Goal: Task Accomplishment & Management: Manage account settings

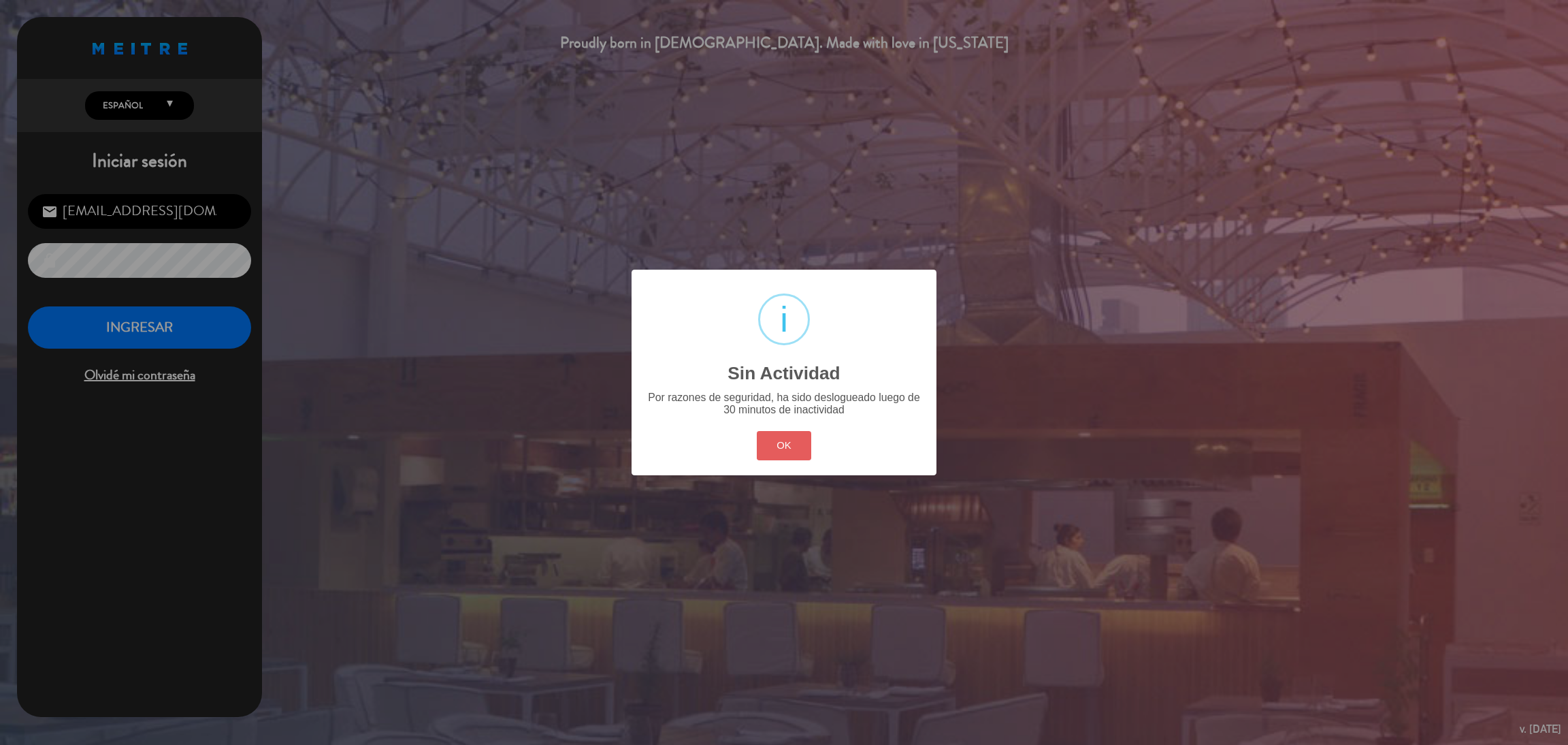
click at [784, 434] on button "OK" at bounding box center [784, 446] width 55 height 29
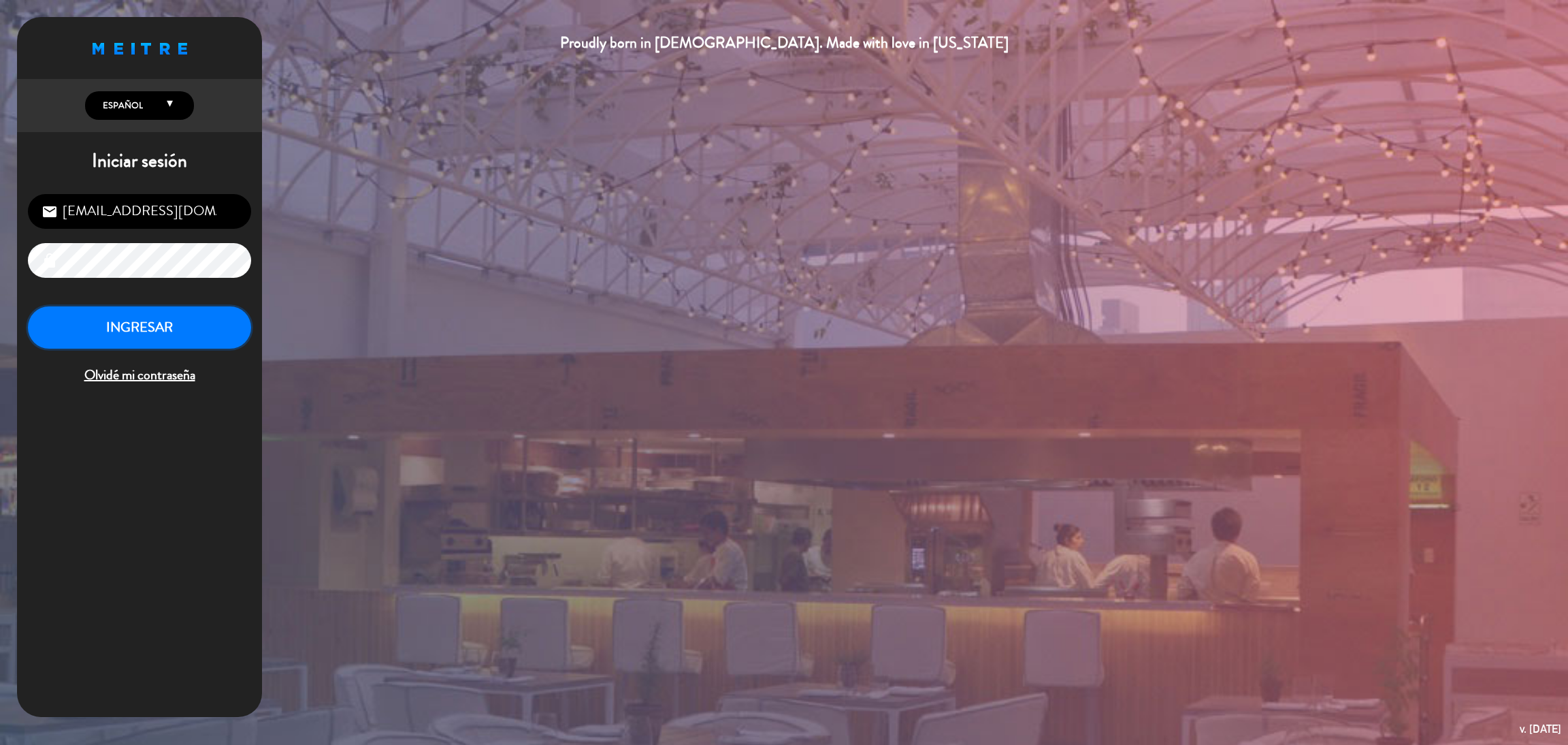
click at [111, 326] on button "INGRESAR" at bounding box center [139, 328] width 223 height 43
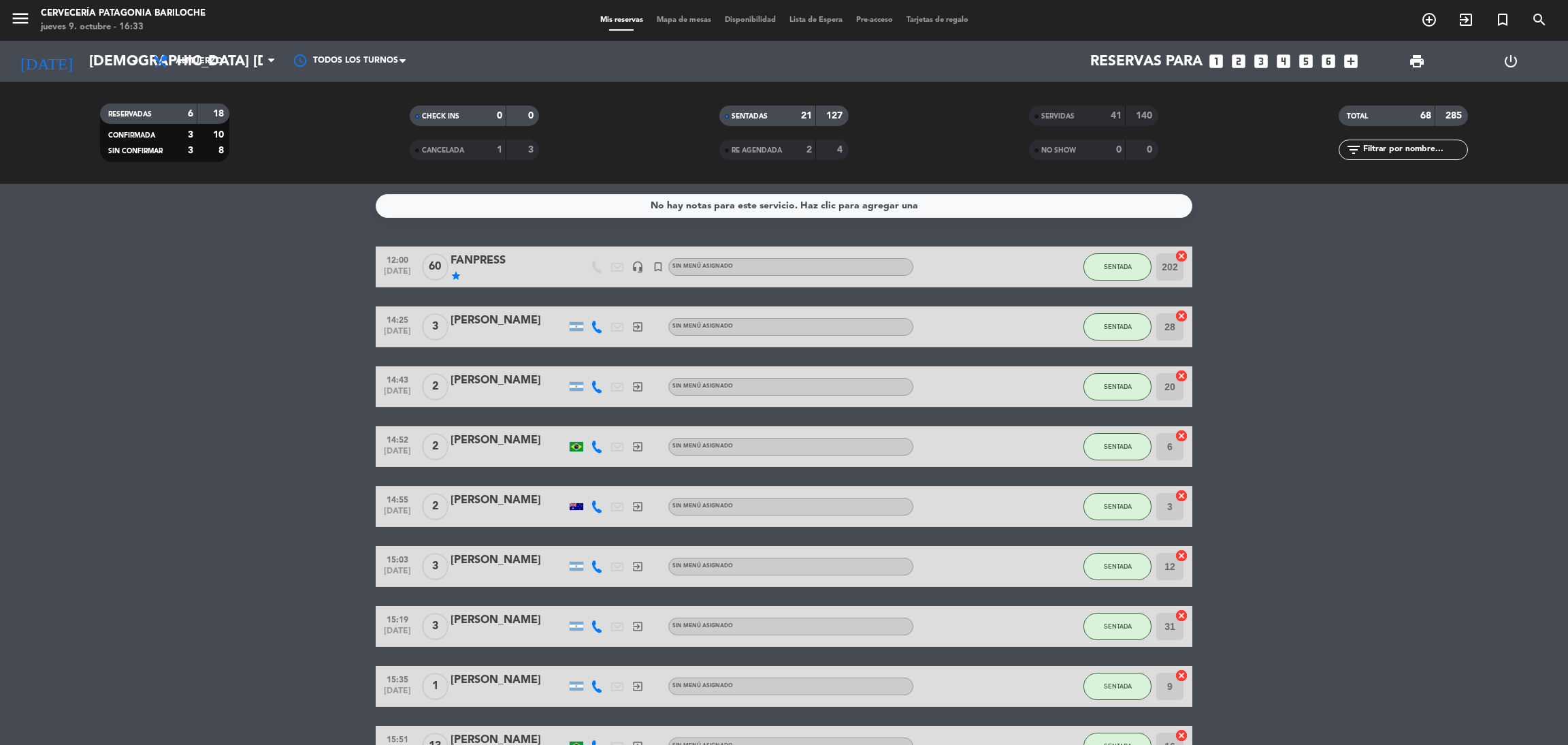
click at [669, 20] on span "Mapa de mesas" at bounding box center [683, 20] width 68 height 7
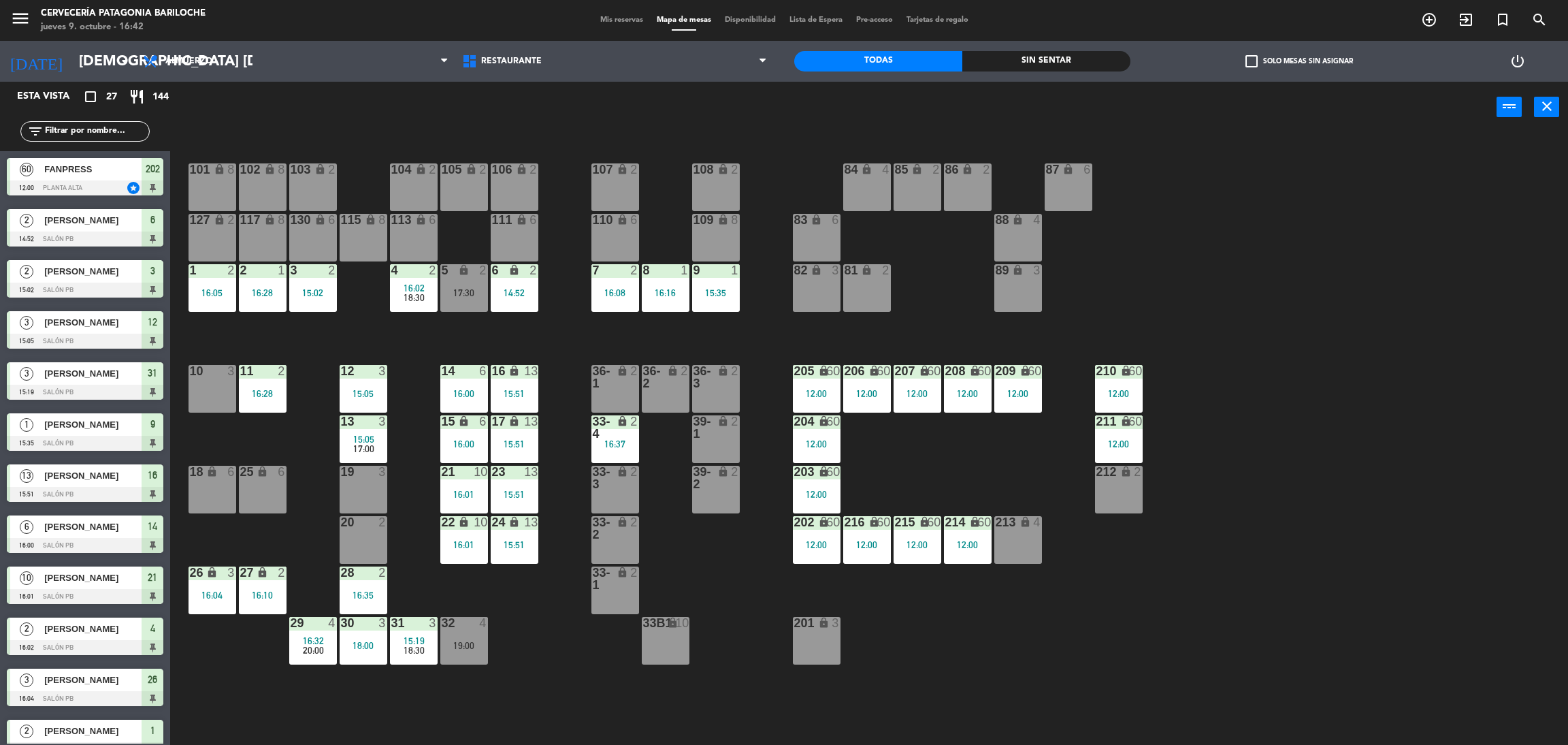
click at [116, 127] on input "text" at bounding box center [97, 131] width 105 height 15
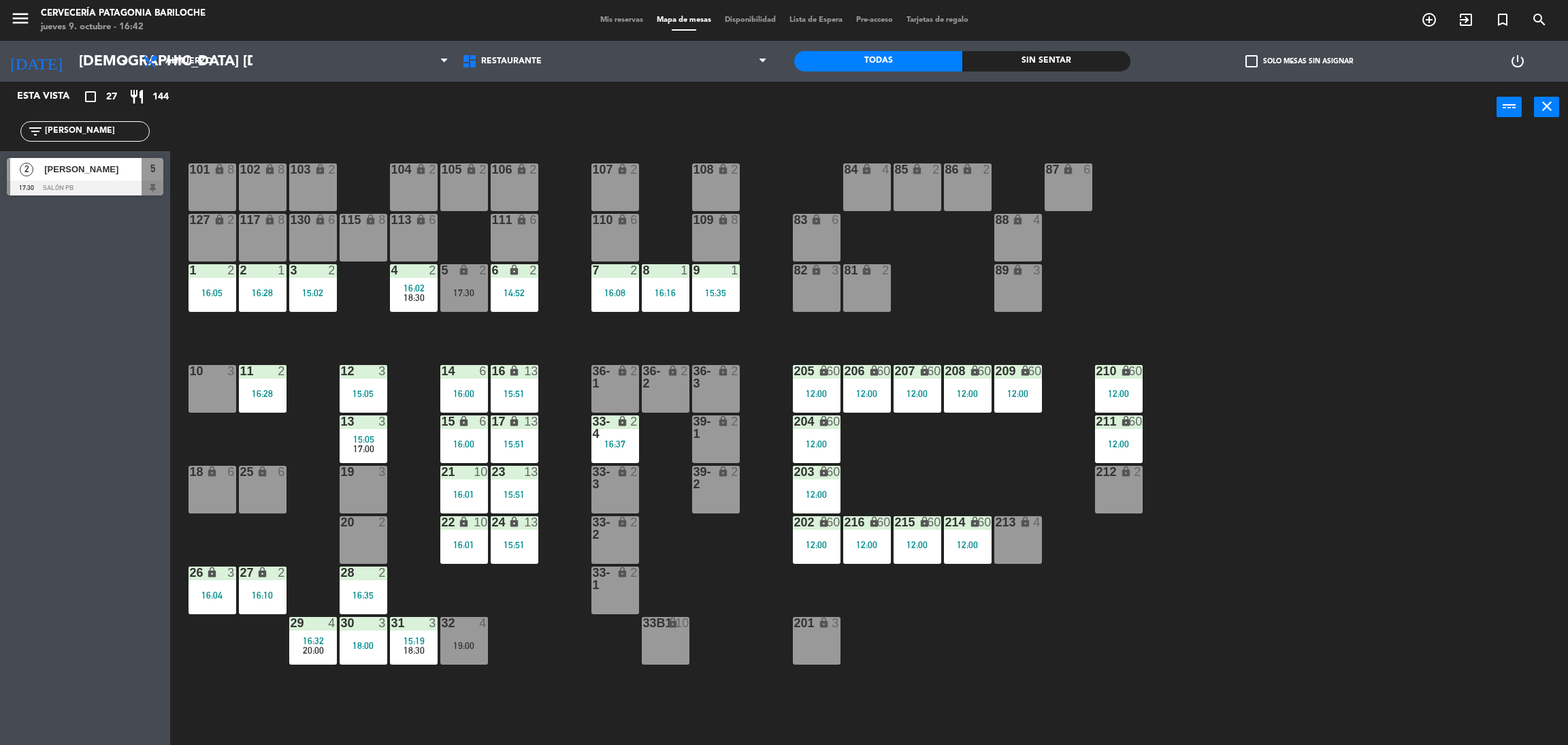
type input "[PERSON_NAME]"
click at [95, 181] on div at bounding box center [85, 188] width 157 height 15
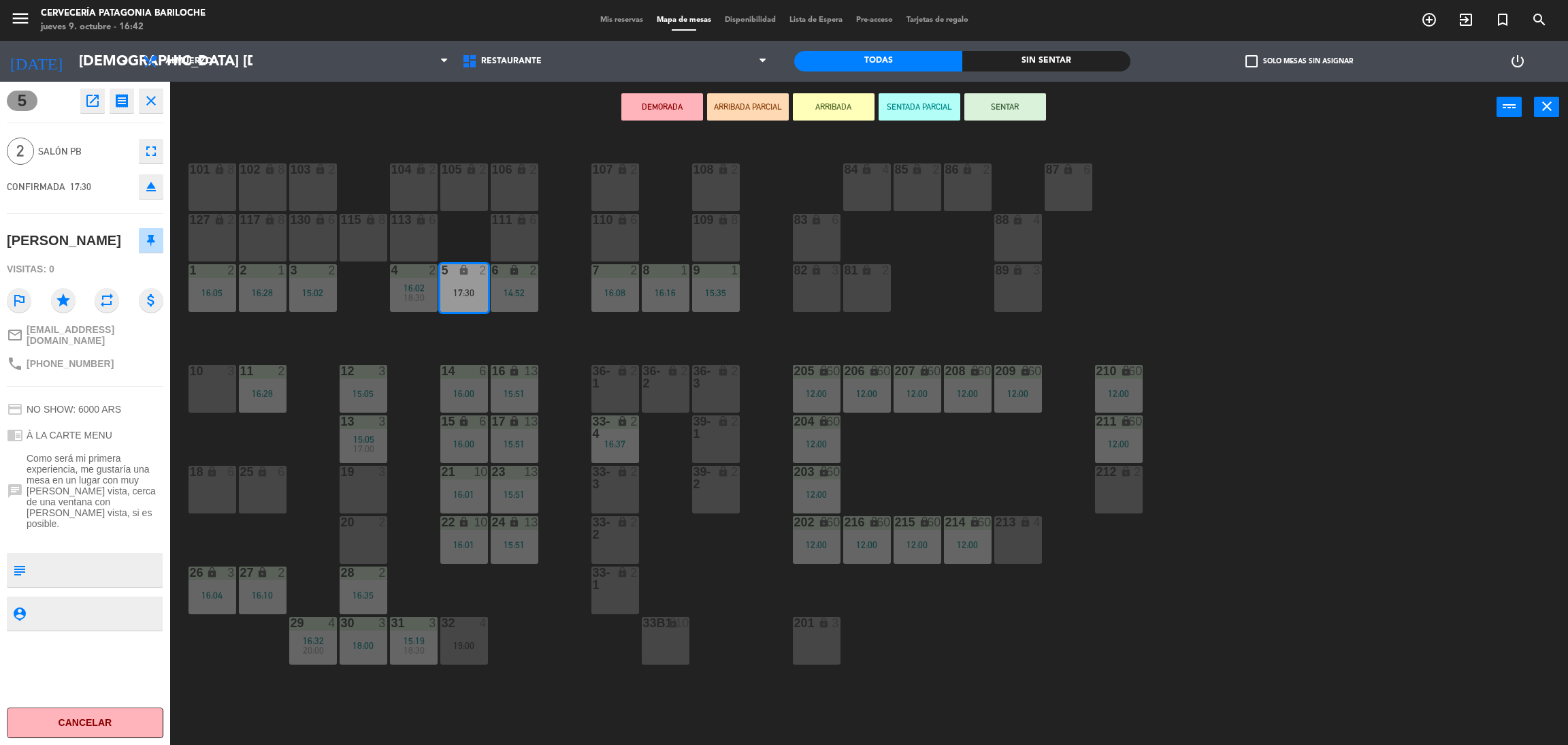
click at [844, 112] on button "ARRIBADA" at bounding box center [834, 106] width 82 height 27
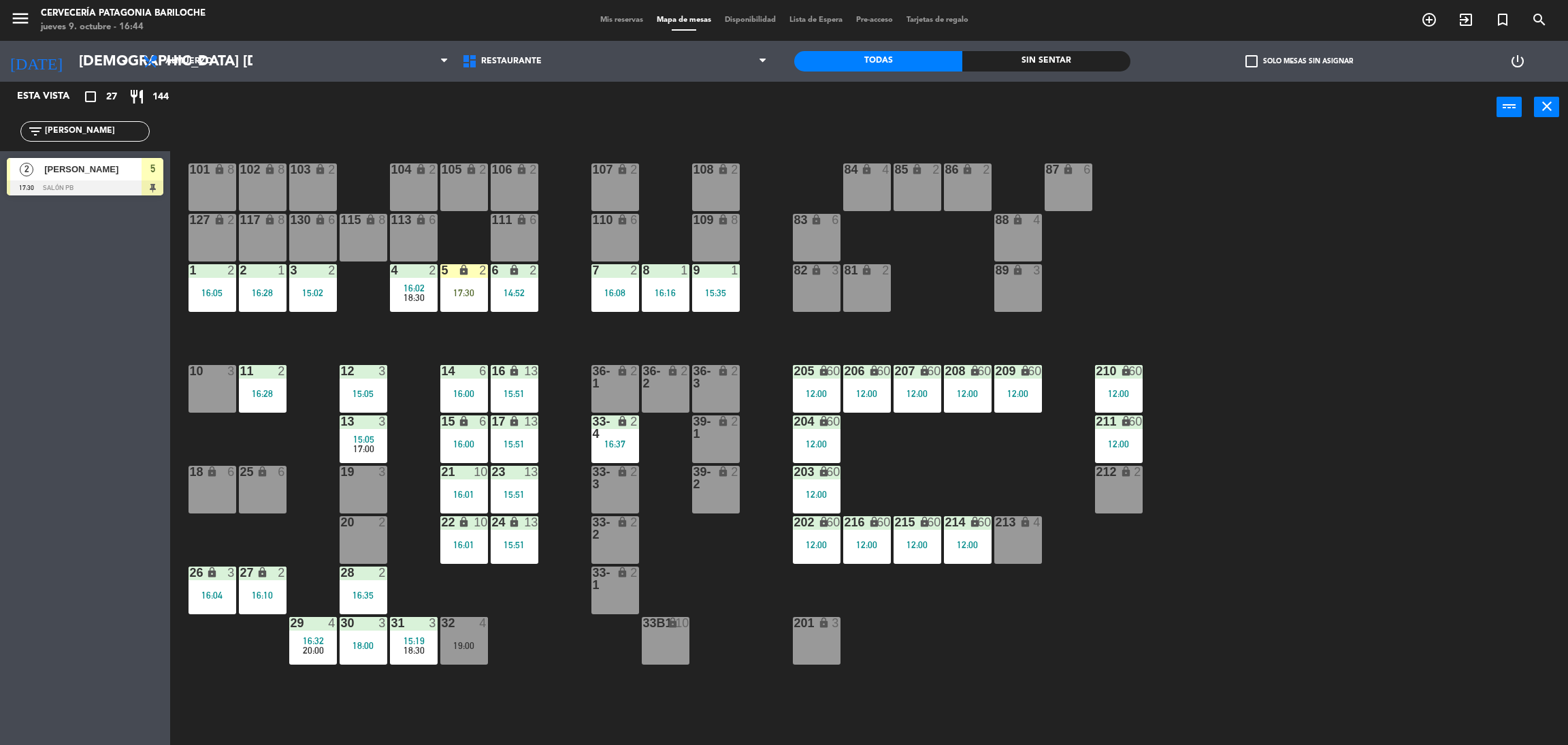
click at [78, 129] on input "[PERSON_NAME]" at bounding box center [97, 131] width 105 height 15
type input "agust"
click at [51, 343] on div "Esta vista crop_square 27 restaurant 144 filter_list agust 2 [PERSON_NAME] 17:0…" at bounding box center [85, 413] width 170 height 663
click at [83, 187] on div at bounding box center [85, 188] width 157 height 15
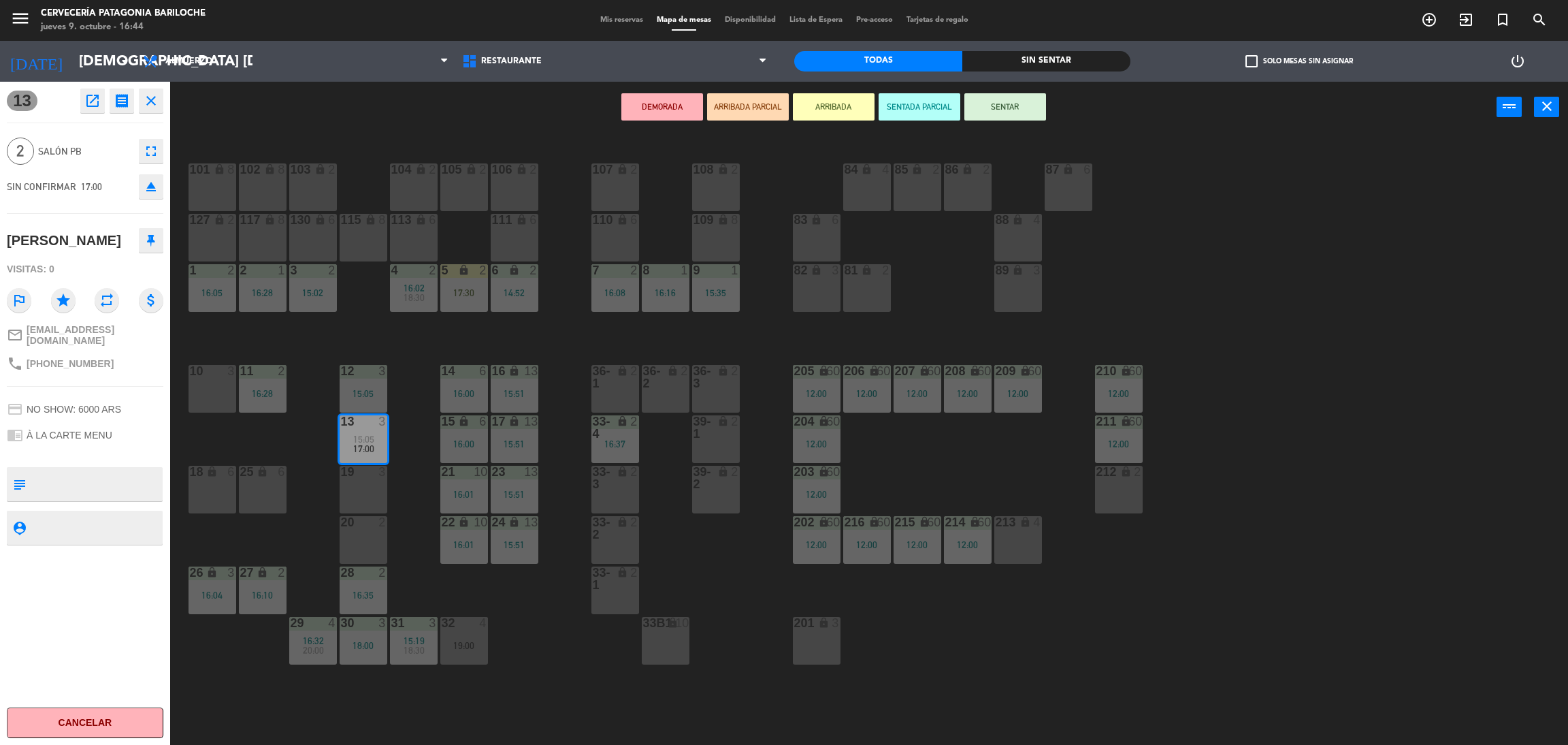
click at [825, 113] on button "ARRIBADA" at bounding box center [834, 106] width 82 height 27
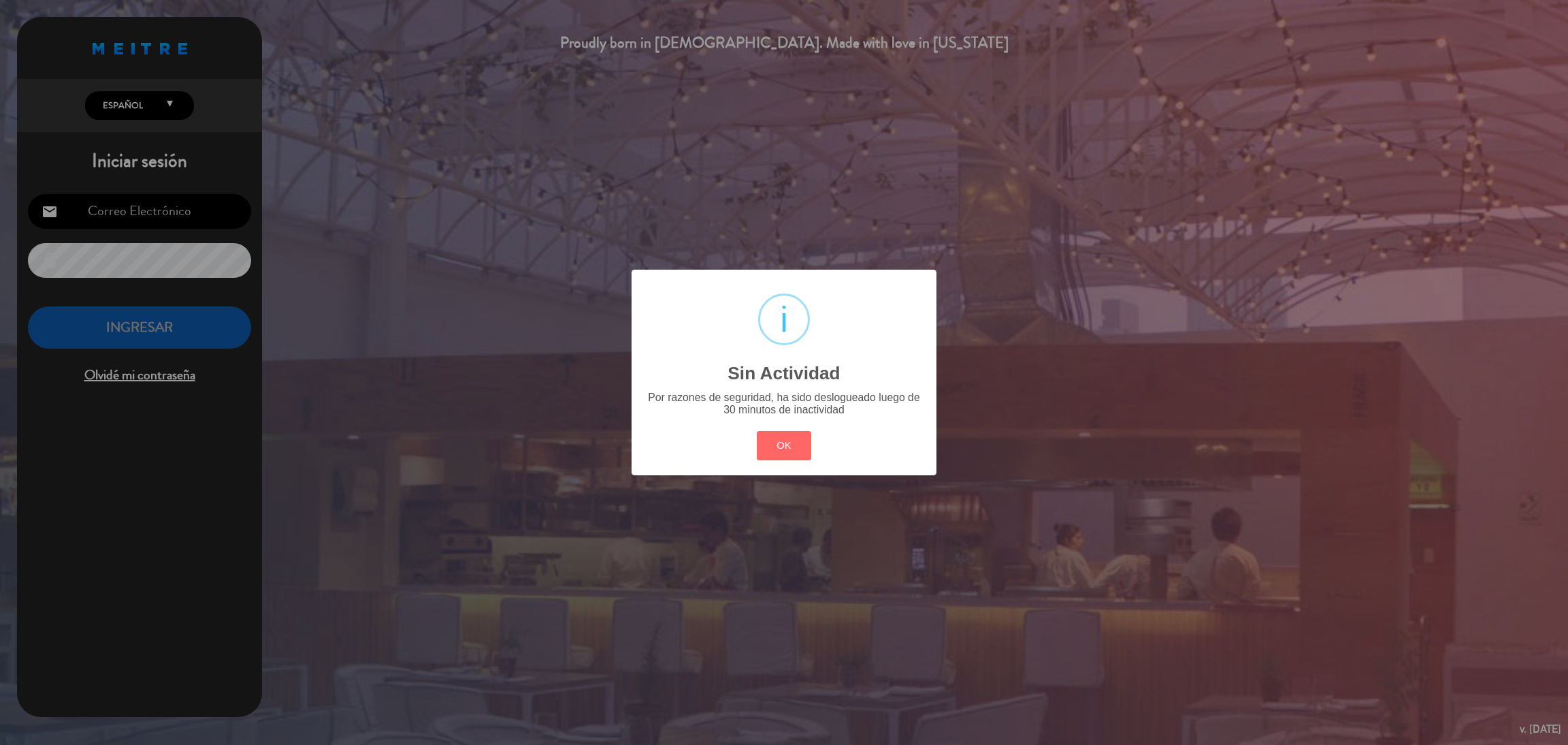
type input "[EMAIL_ADDRESS][DOMAIN_NAME]"
click at [767, 446] on button "OK" at bounding box center [784, 446] width 55 height 29
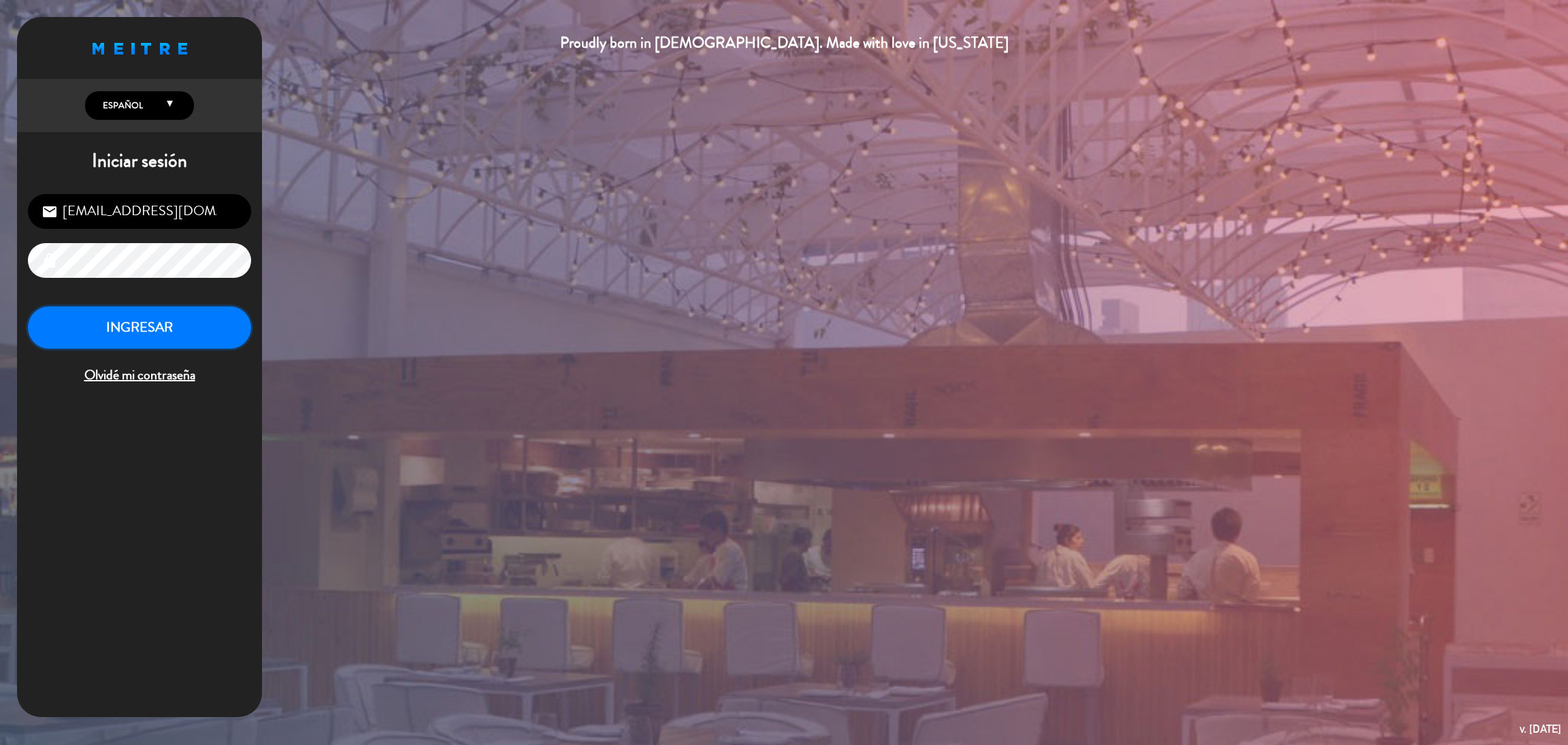
click at [76, 326] on button "INGRESAR" at bounding box center [139, 328] width 223 height 43
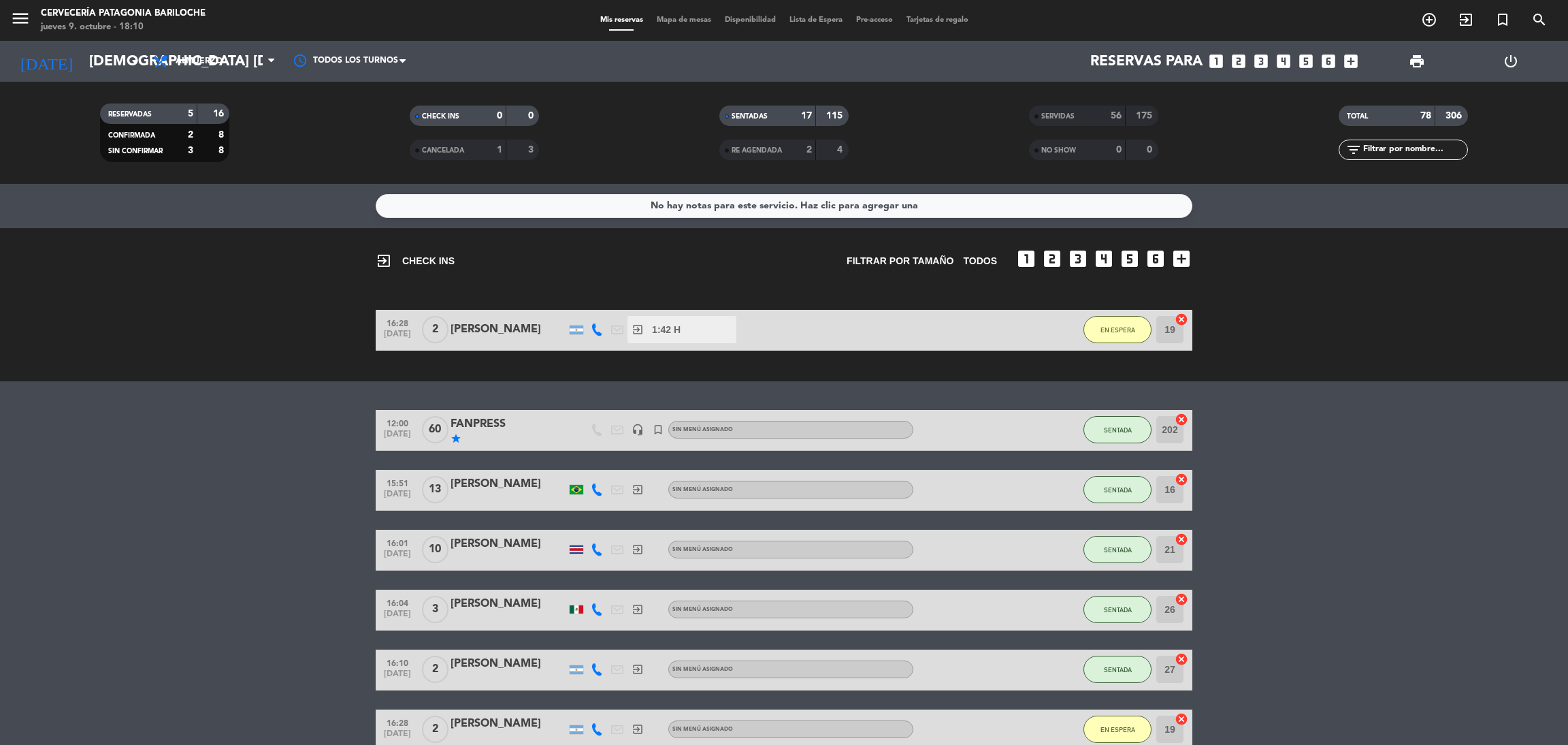
click at [692, 16] on span "Mapa de mesas" at bounding box center [683, 20] width 68 height 7
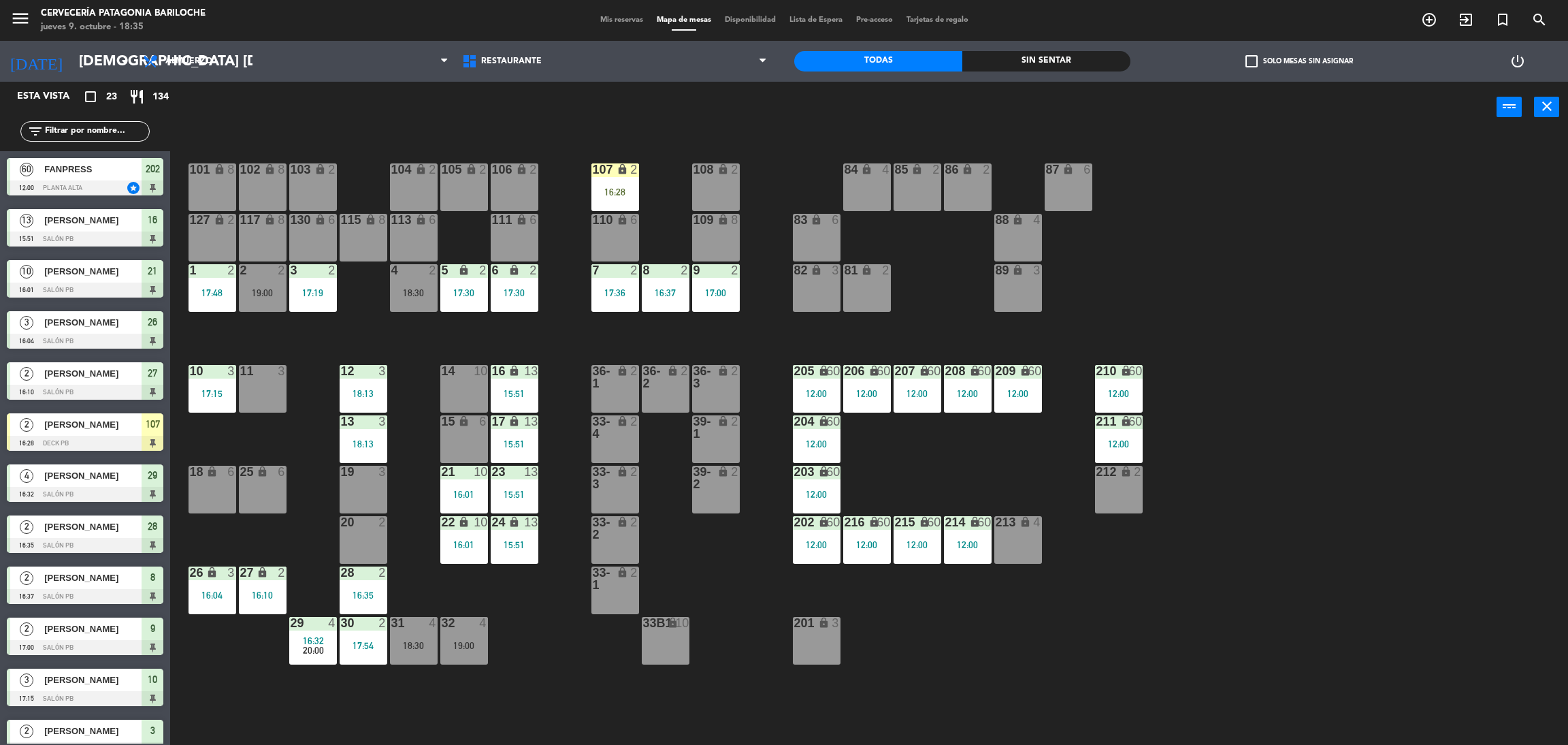
click at [91, 137] on input "text" at bounding box center [97, 131] width 105 height 15
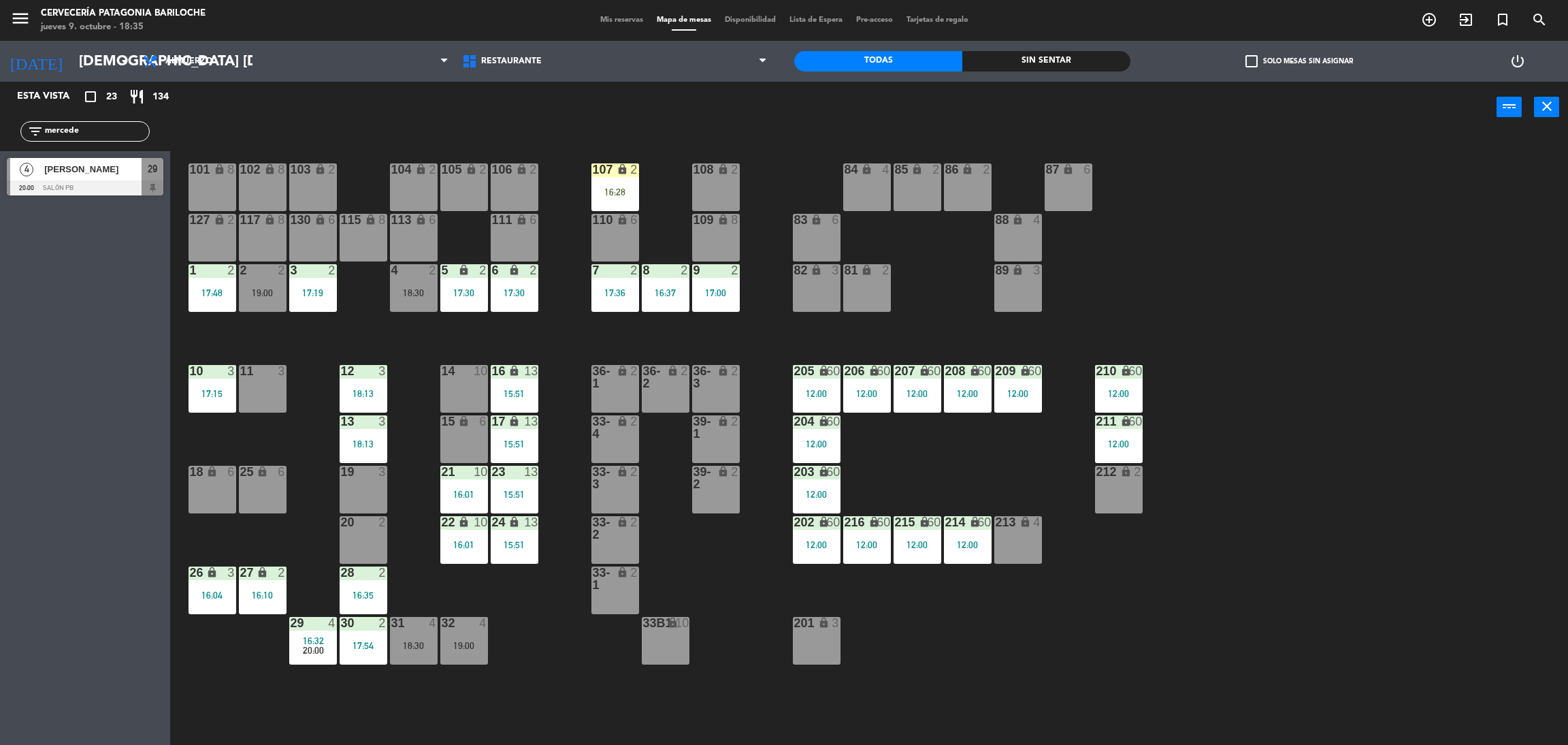
type input "mercede"
click at [105, 165] on span "[PERSON_NAME]" at bounding box center [92, 169] width 97 height 15
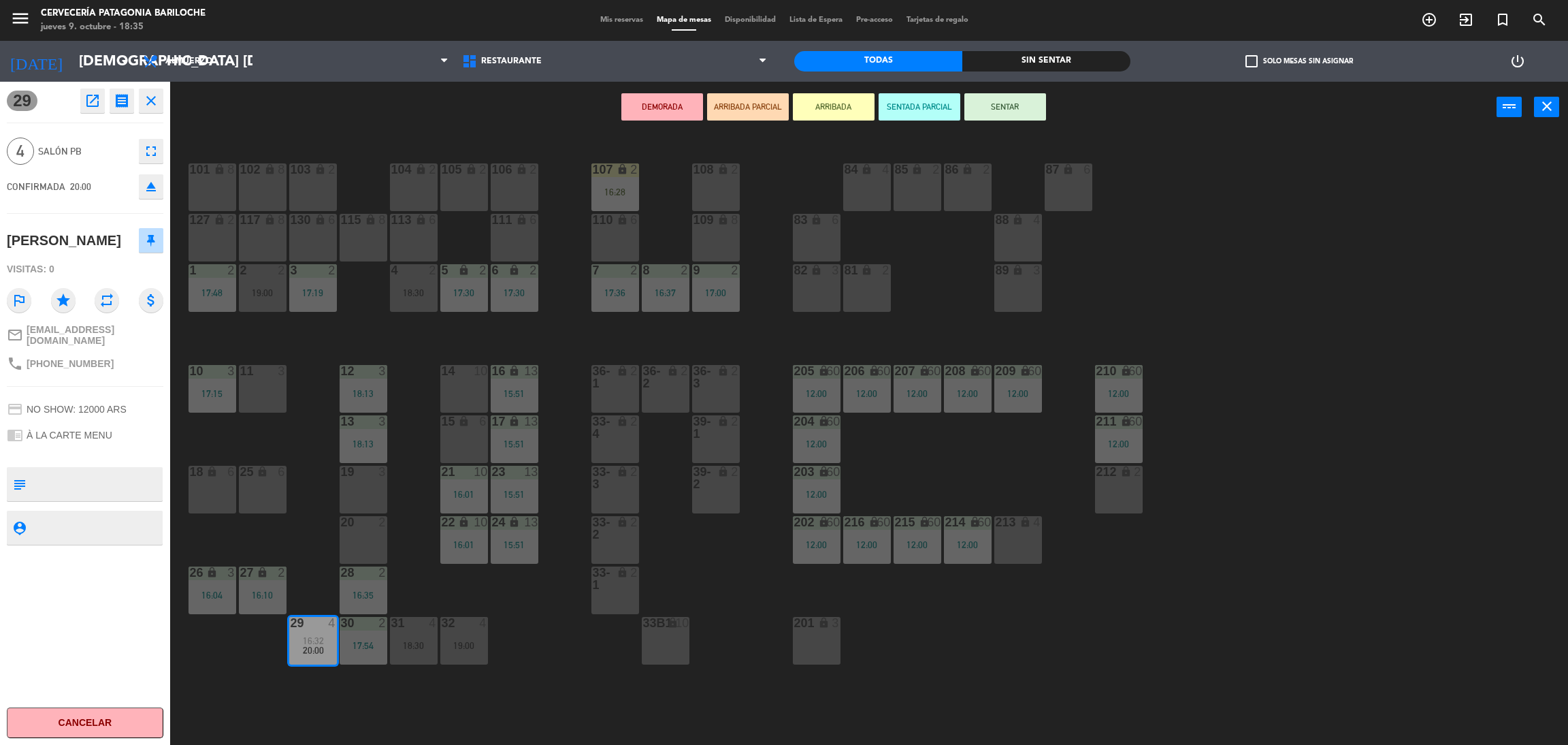
click at [822, 102] on button "ARRIBADA" at bounding box center [834, 106] width 82 height 27
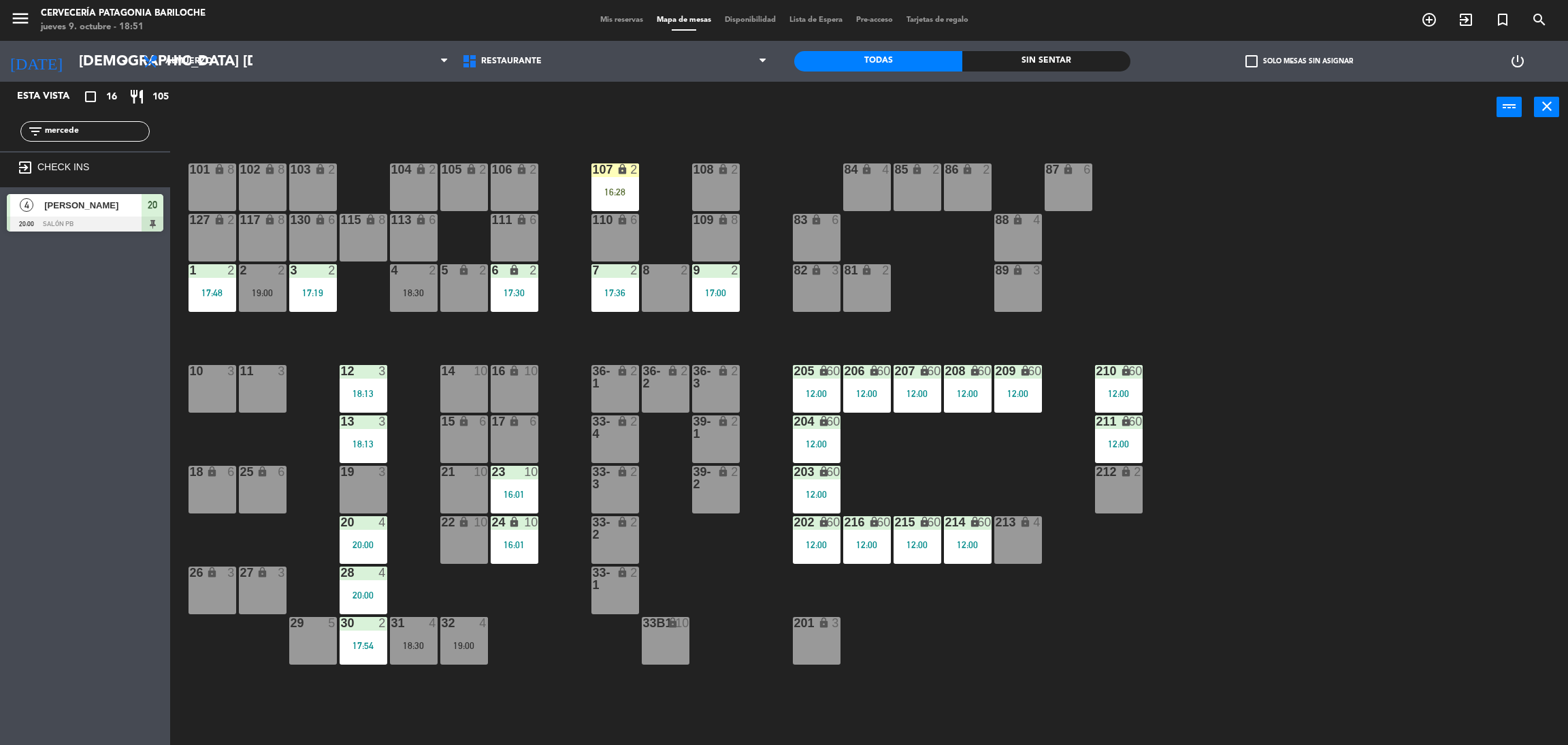
click at [83, 131] on input "mercede" at bounding box center [97, 131] width 105 height 15
type input "mag"
click at [59, 224] on div "2 [PERSON_NAME] 19:00 SALÓN PB 2 2 [PERSON_NAME] 19:00 SALÓN PB 2" at bounding box center [85, 214] width 170 height 55
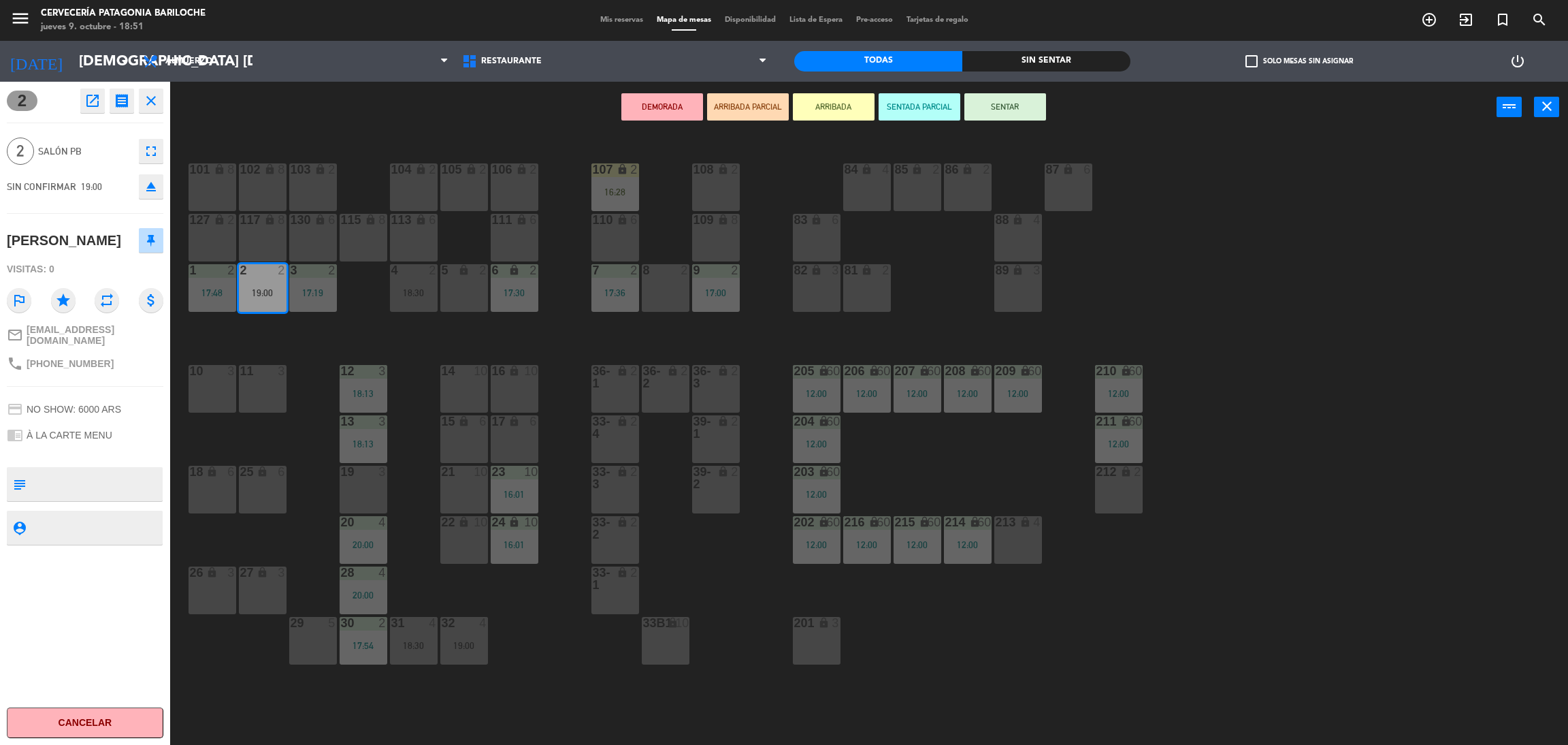
click at [816, 99] on button "ARRIBADA" at bounding box center [834, 106] width 82 height 27
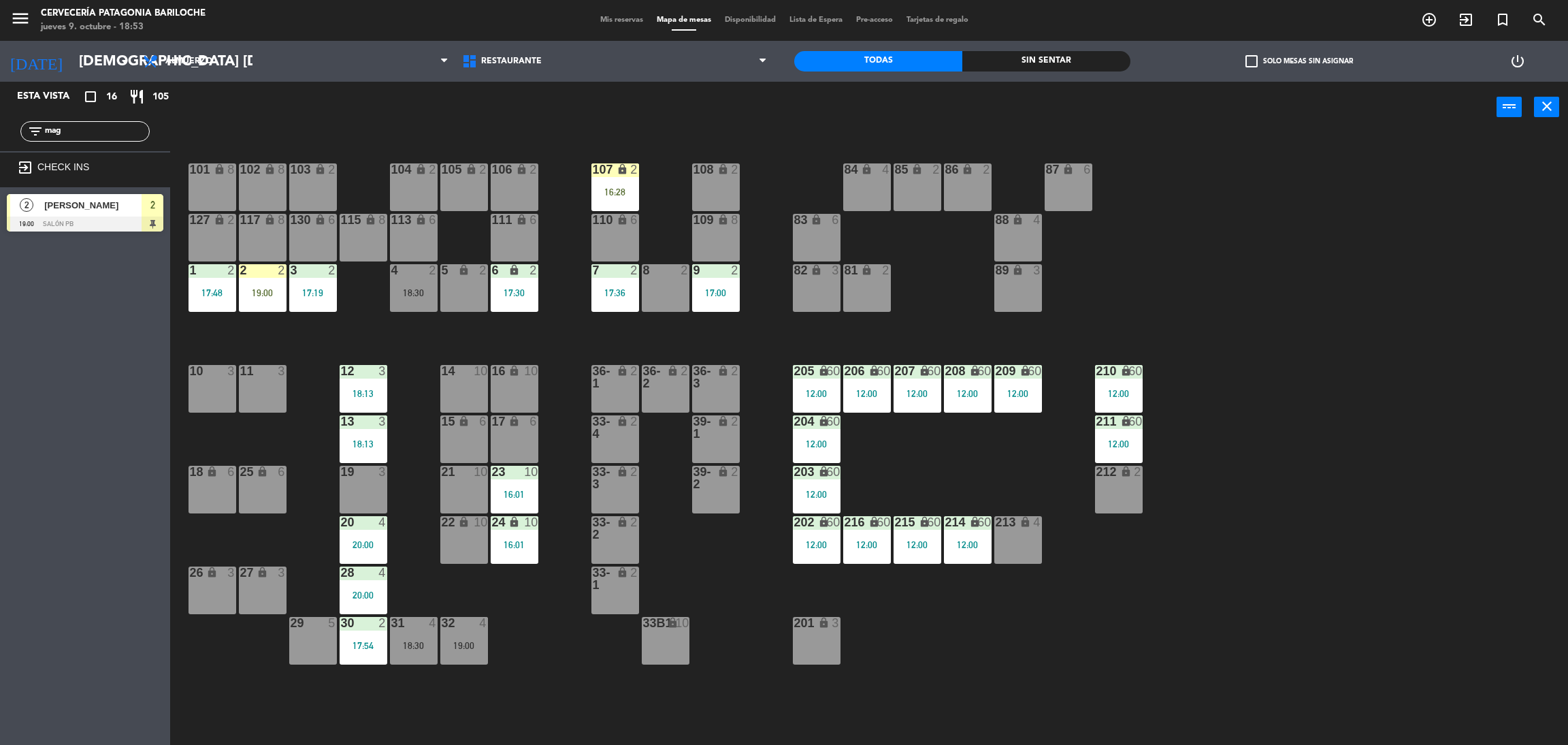
click at [124, 128] on input "mag" at bounding box center [97, 131] width 105 height 15
type input "ga"
click at [31, 222] on div "2 VIDART [PERSON_NAME] [PERSON_NAME] 18:30 SALÓN PB 4" at bounding box center [85, 213] width 170 height 51
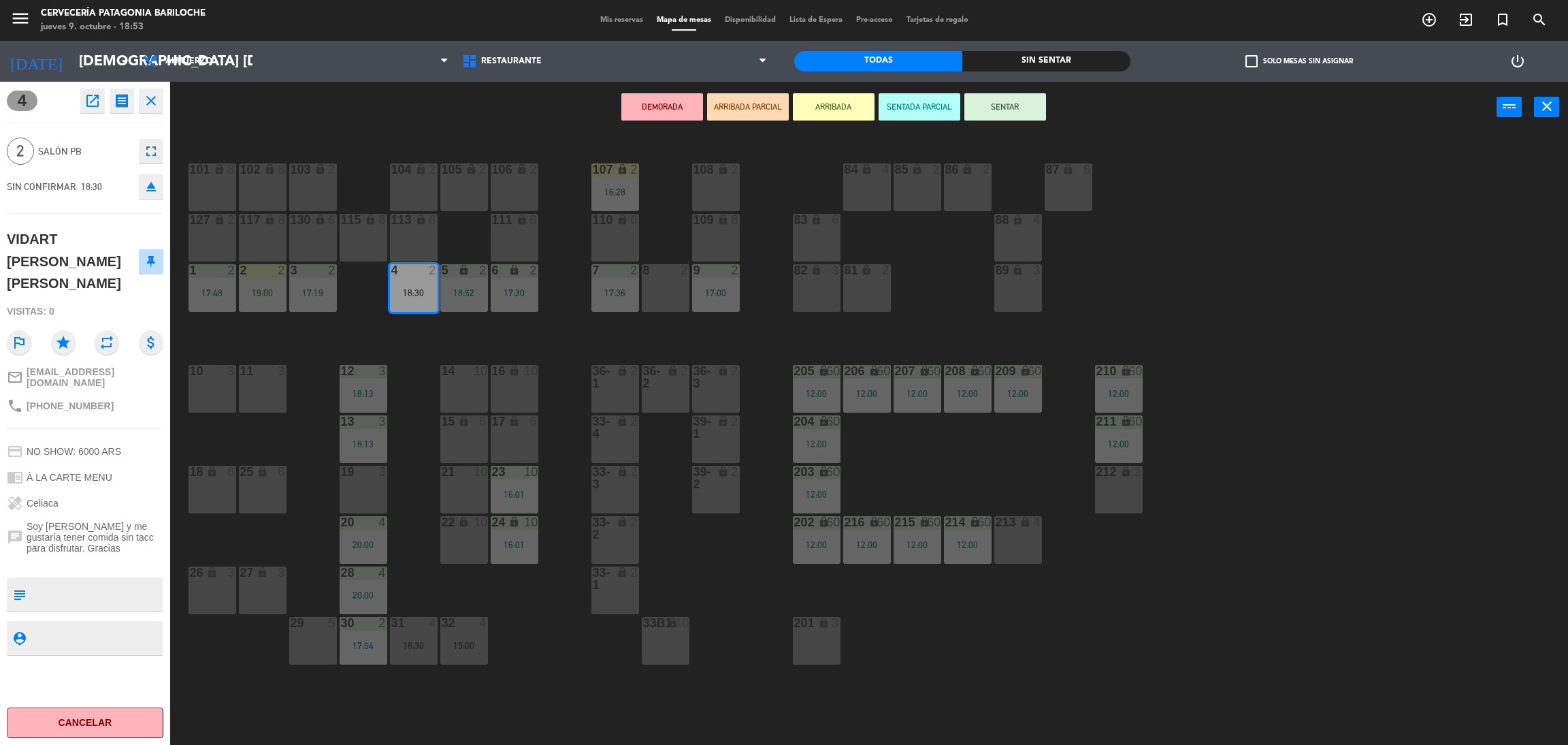
click at [842, 102] on button "ARRIBADA" at bounding box center [834, 106] width 82 height 27
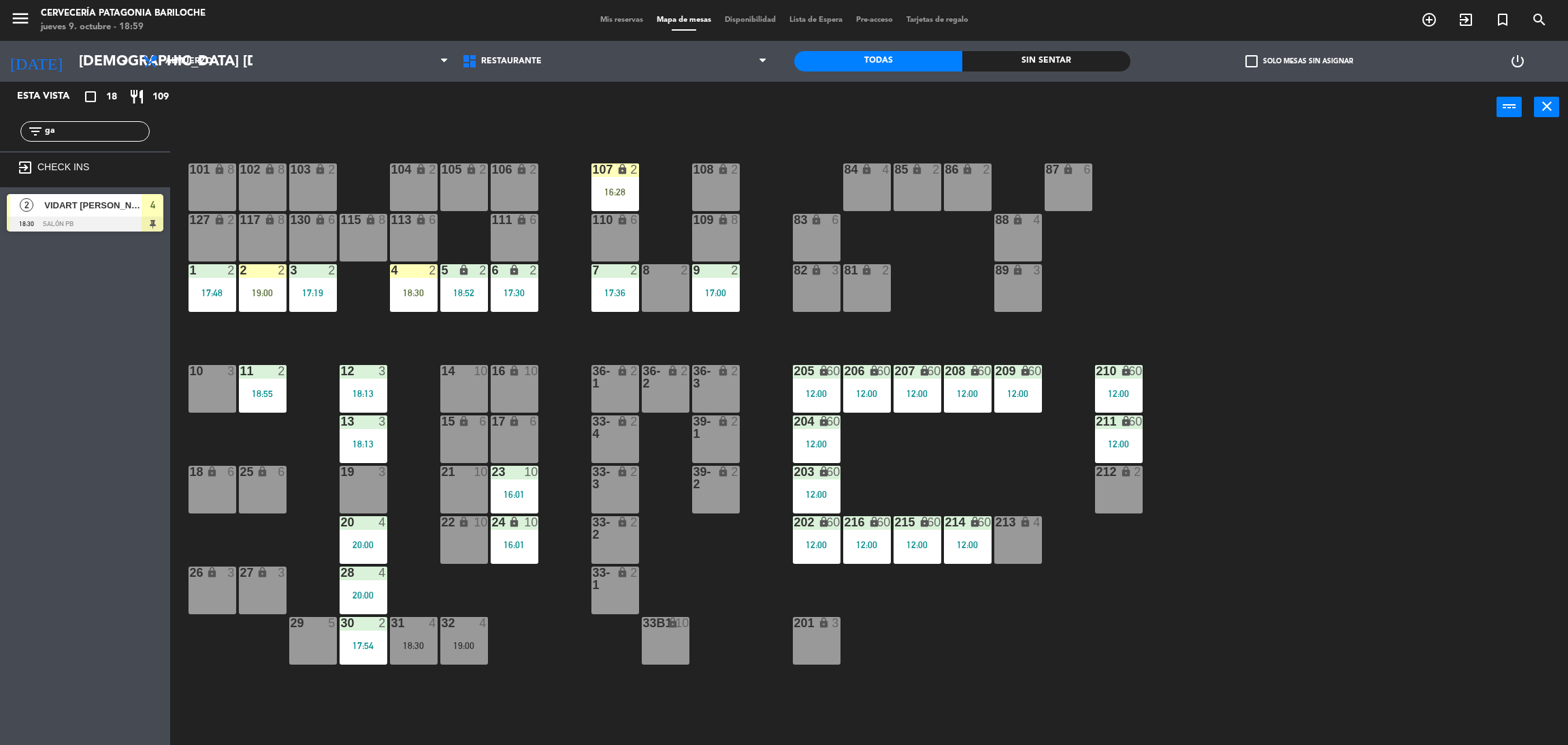
click at [102, 122] on div "filter_list ga" at bounding box center [85, 132] width 130 height 20
click at [103, 126] on input "ga" at bounding box center [97, 131] width 105 height 15
type input "j"
type input "y"
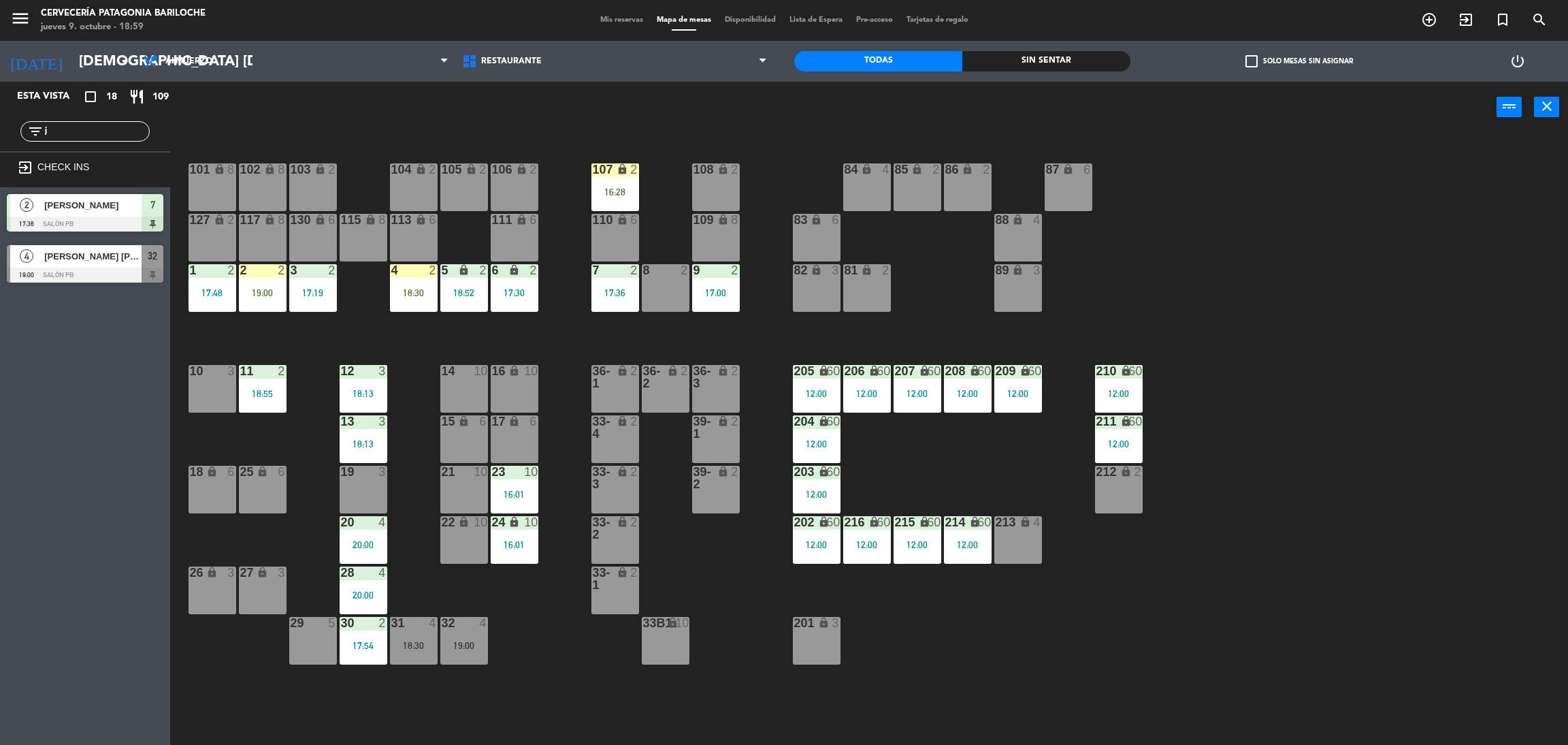
type input "j"
click at [38, 565] on div "Esta vista crop_square 18 restaurant 109 filter_list j exit_to_app CHECK INS 2 …" at bounding box center [85, 413] width 170 height 663
click at [84, 263] on div "[PERSON_NAME] [PERSON_NAME]" at bounding box center [92, 256] width 99 height 23
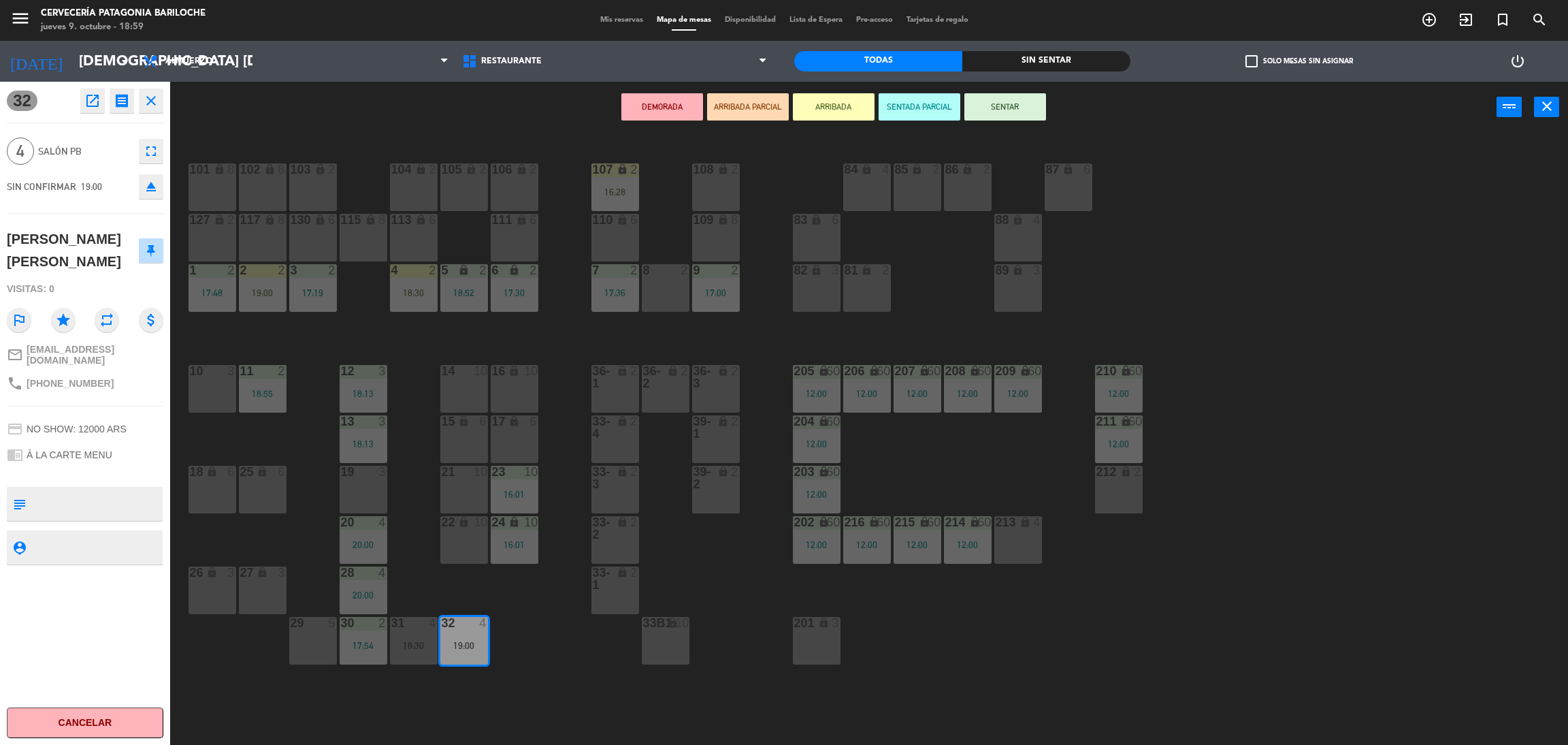
click at [850, 103] on button "ARRIBADA" at bounding box center [834, 106] width 82 height 27
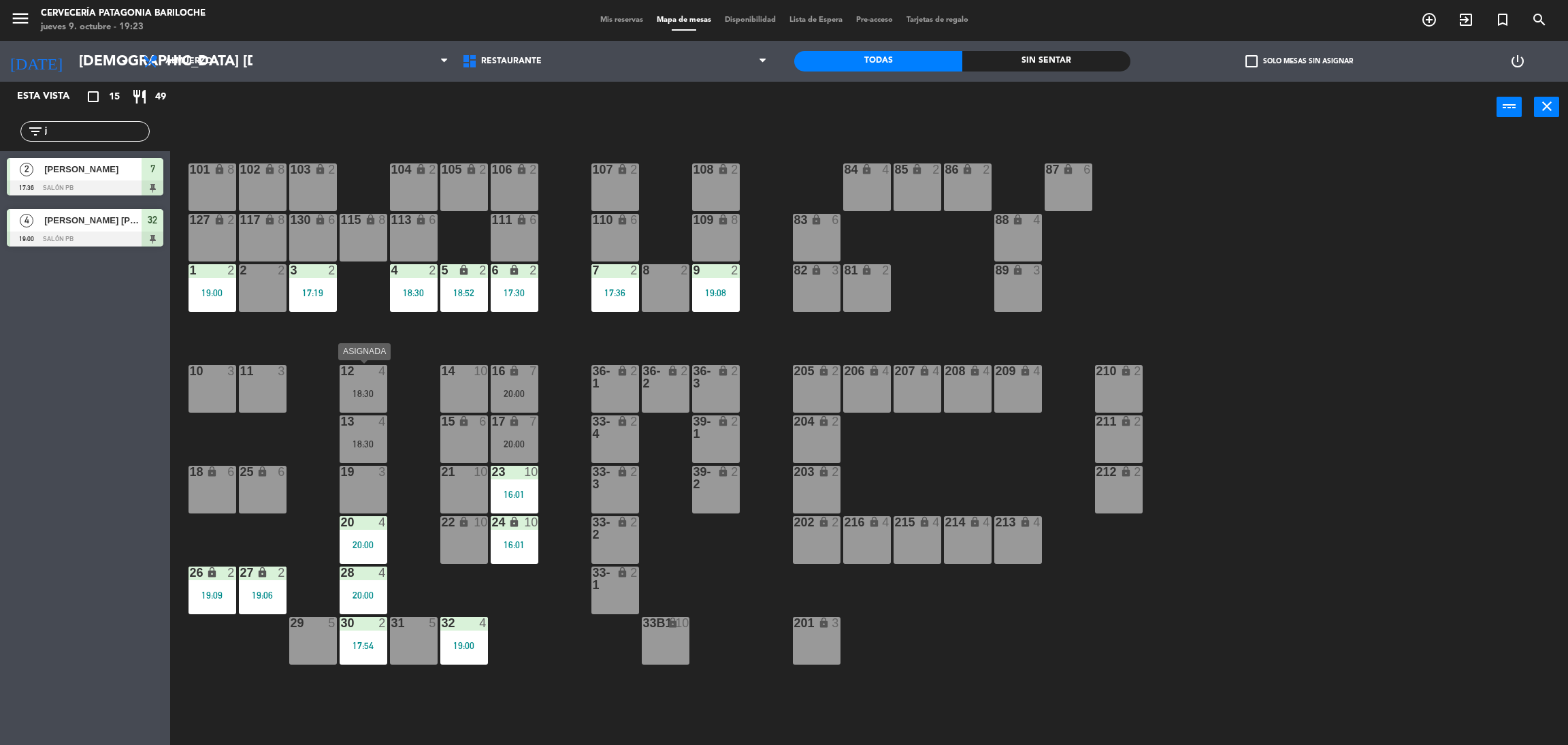
click at [356, 395] on div "18:30" at bounding box center [363, 393] width 48 height 10
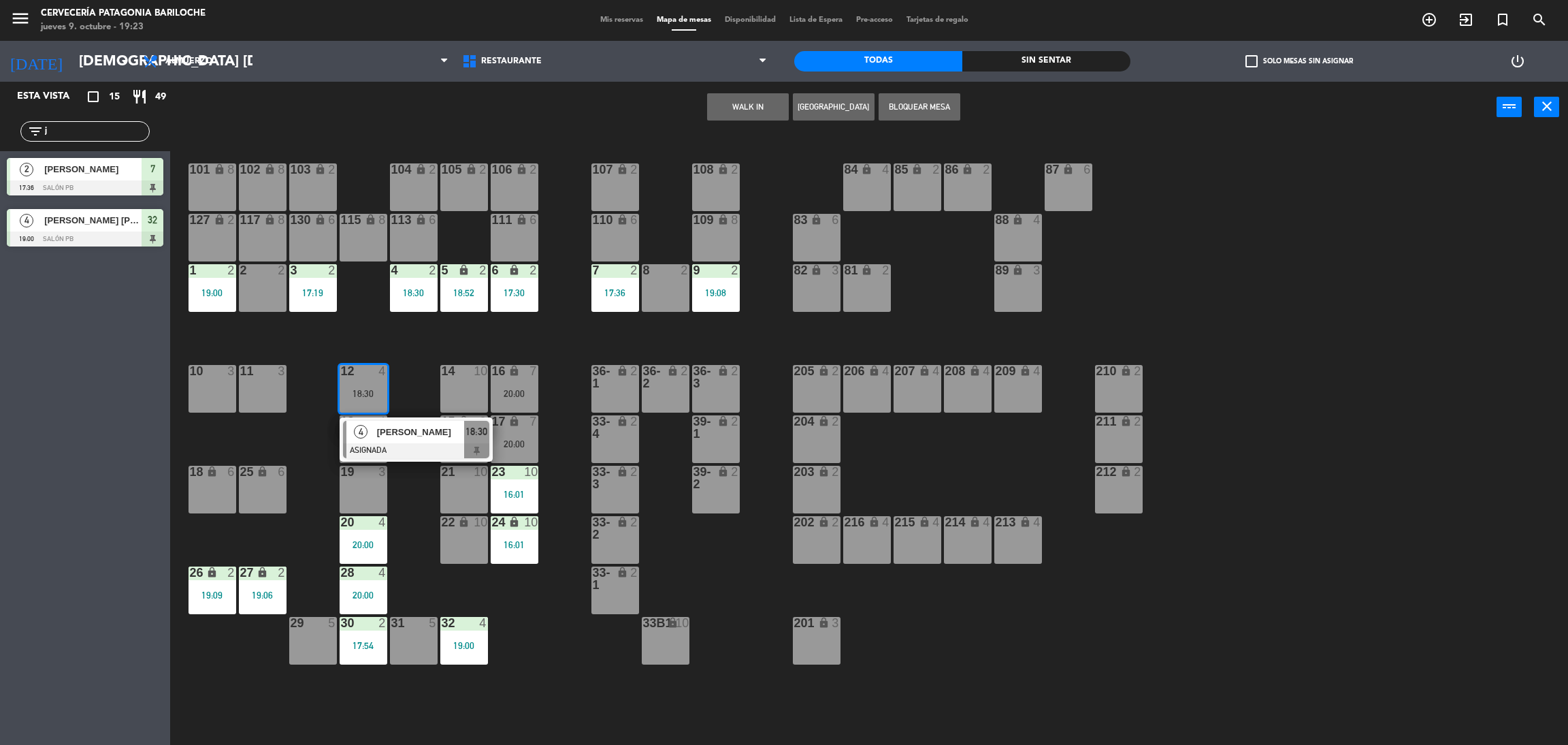
click at [541, 676] on div "101 lock 8 102 lock 8 104 lock 2 105 lock 2 106 lock 2 103 lock 2 107 lock 2 10…" at bounding box center [877, 445] width 1382 height 612
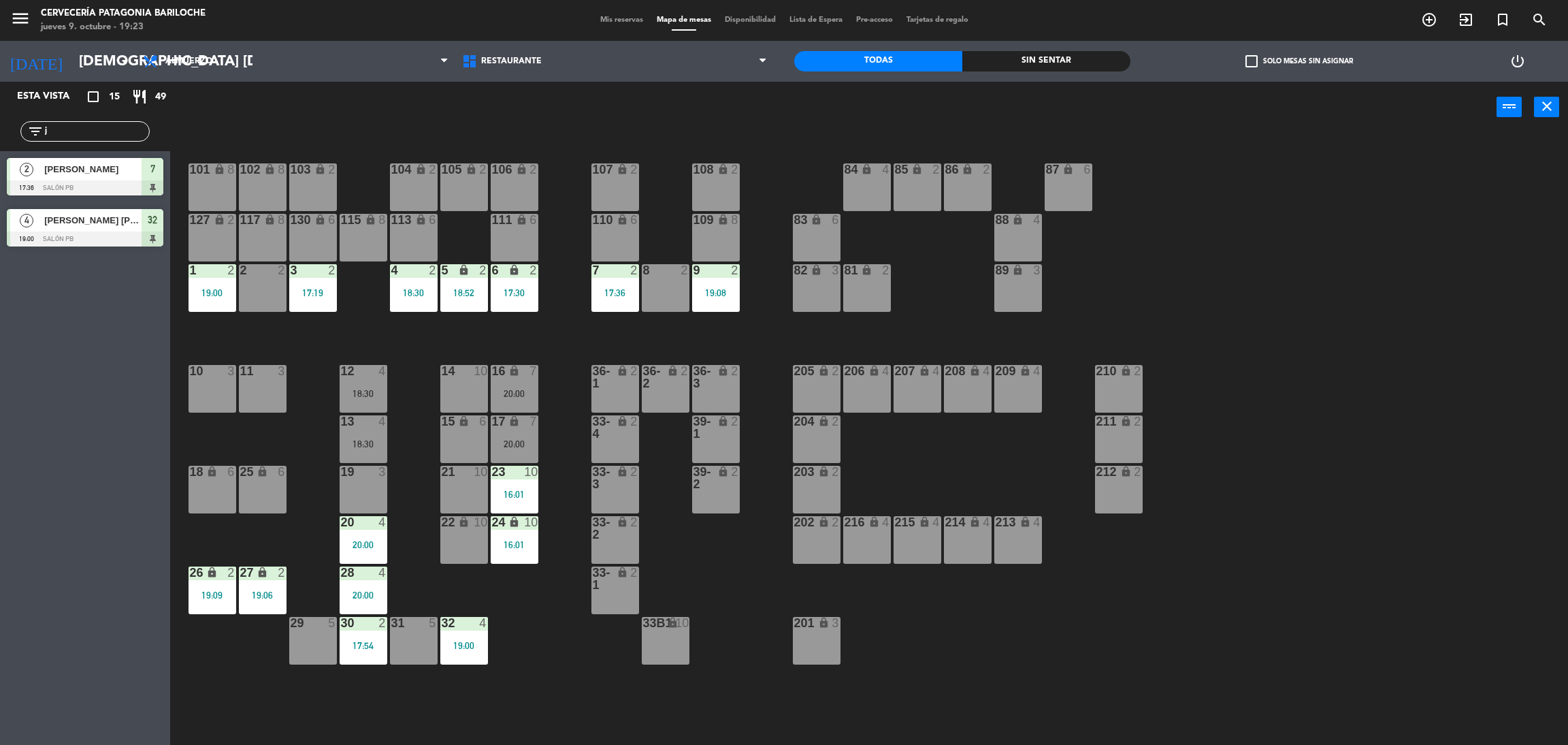
click at [495, 408] on div "16 lock 7 20:00" at bounding box center [514, 389] width 48 height 48
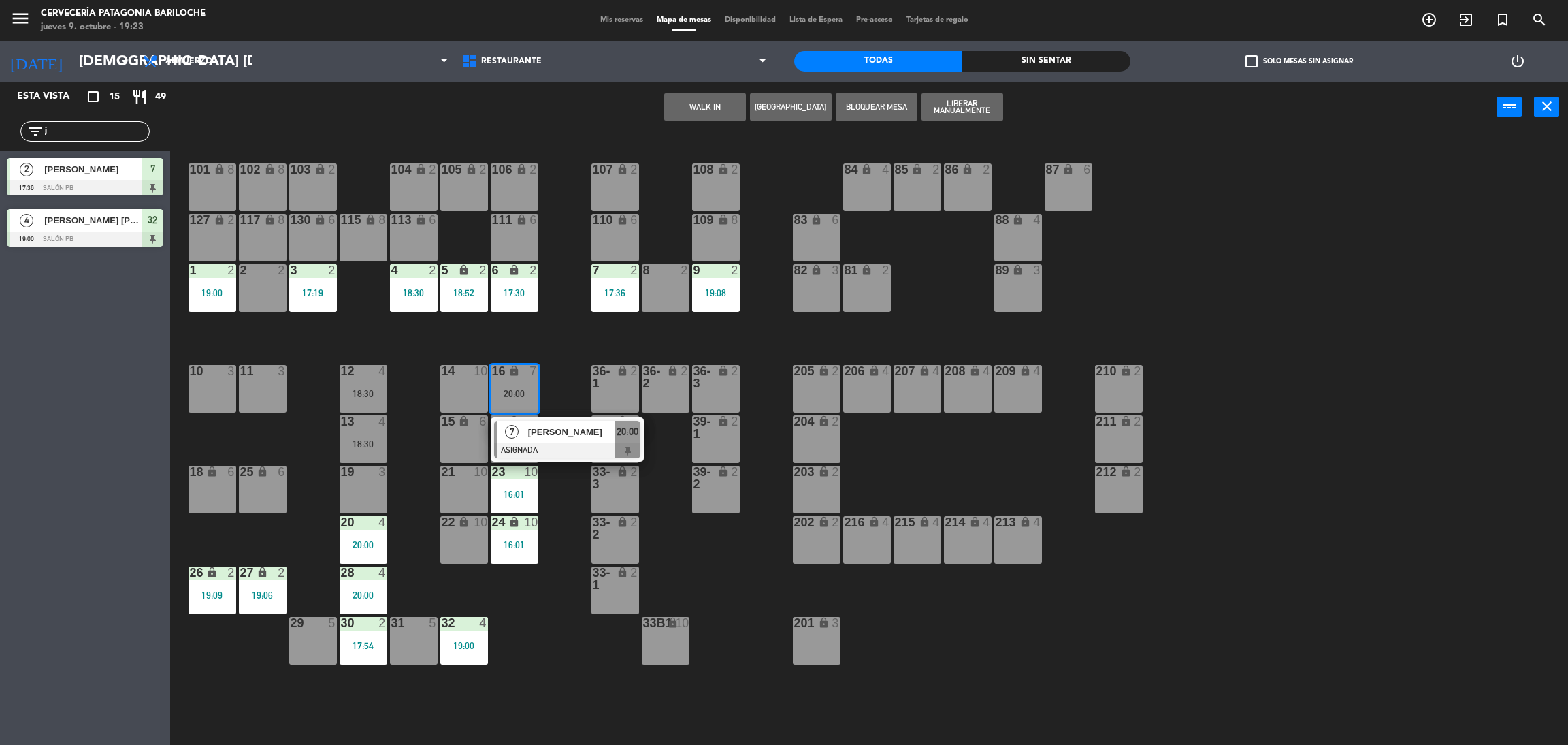
click at [539, 616] on div "101 lock 8 102 lock 8 104 lock 2 105 lock 2 106 lock 2 103 lock 2 107 lock 2 10…" at bounding box center [877, 445] width 1382 height 612
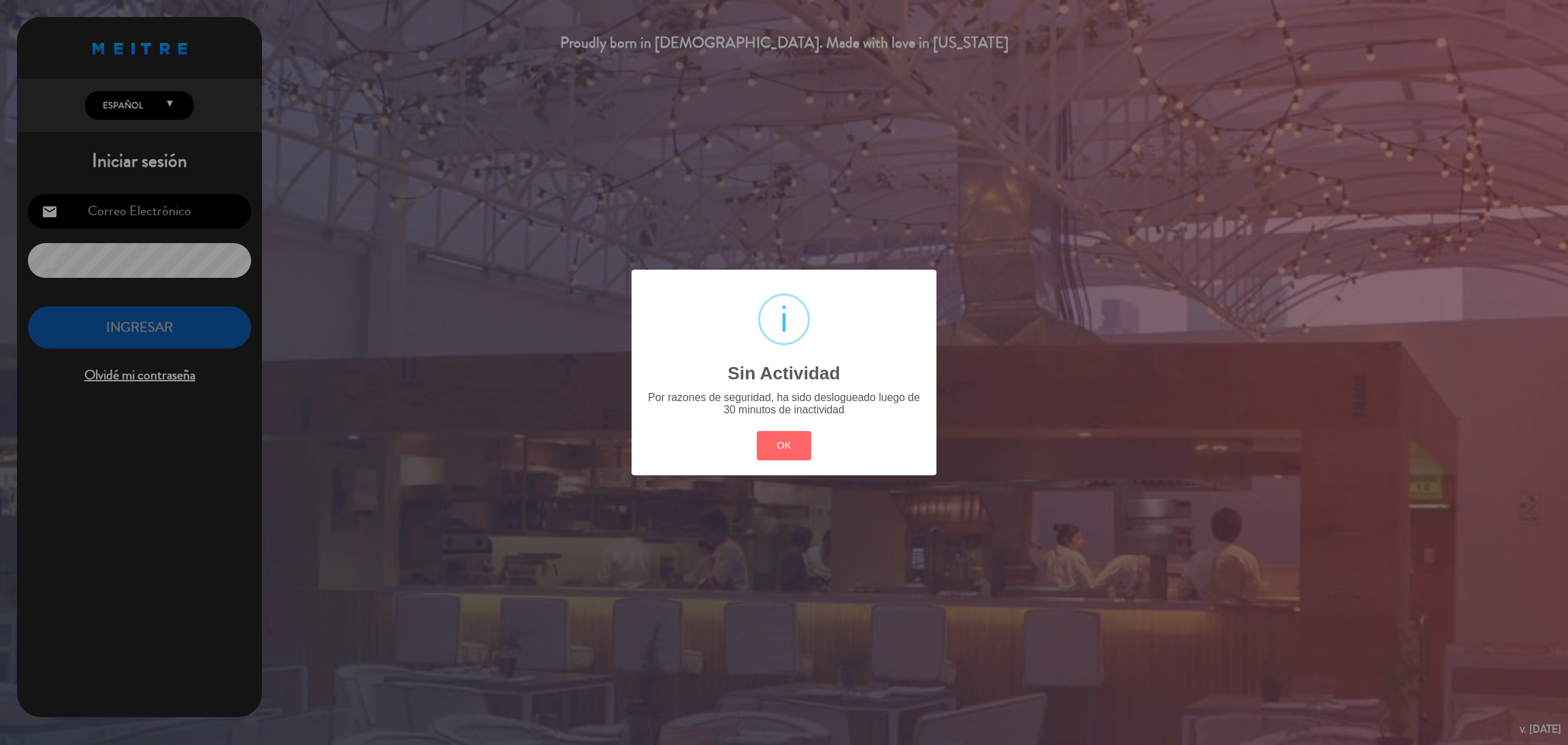
type input "[EMAIL_ADDRESS][DOMAIN_NAME]"
click at [793, 436] on button "OK" at bounding box center [784, 446] width 55 height 29
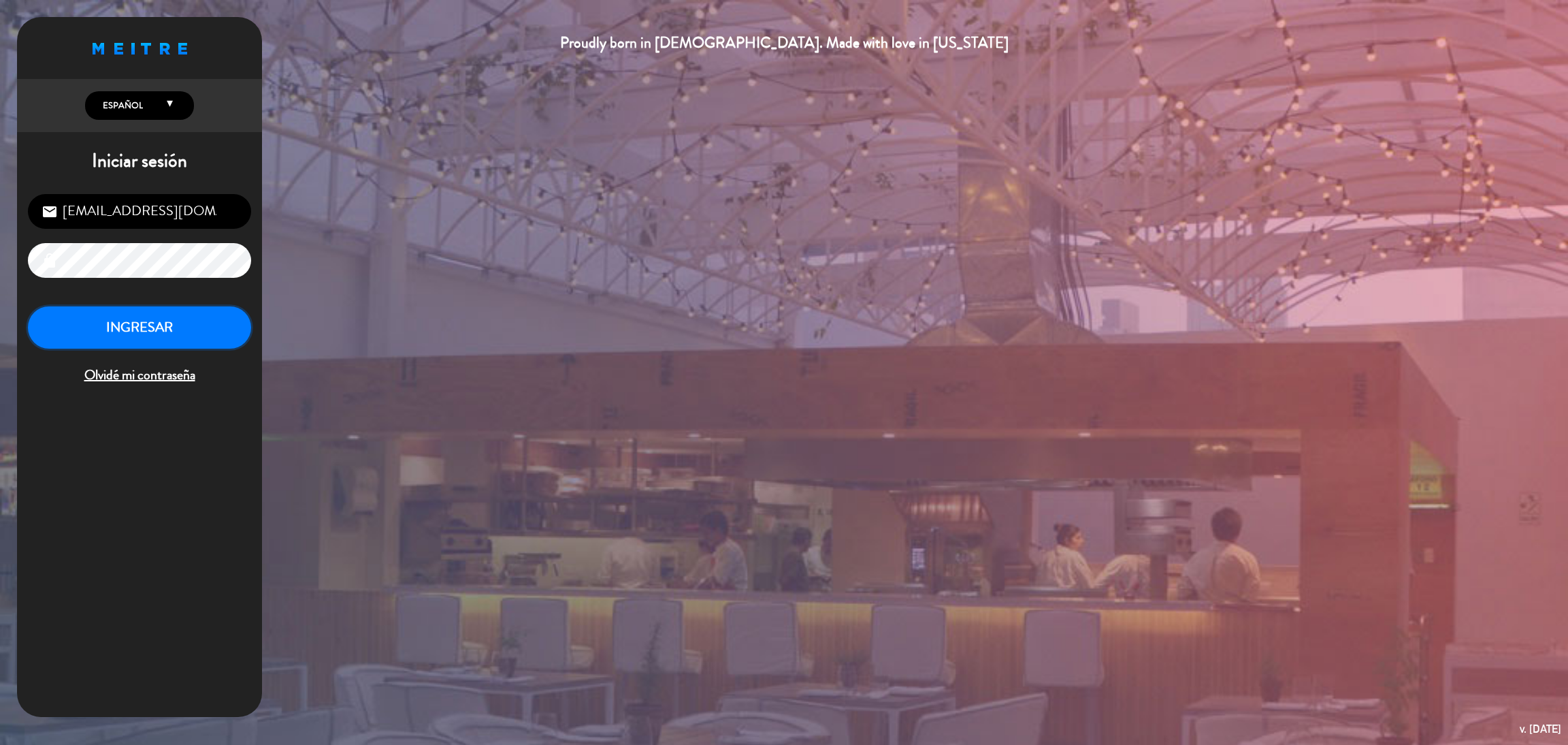
click at [195, 324] on button "INGRESAR" at bounding box center [139, 328] width 223 height 43
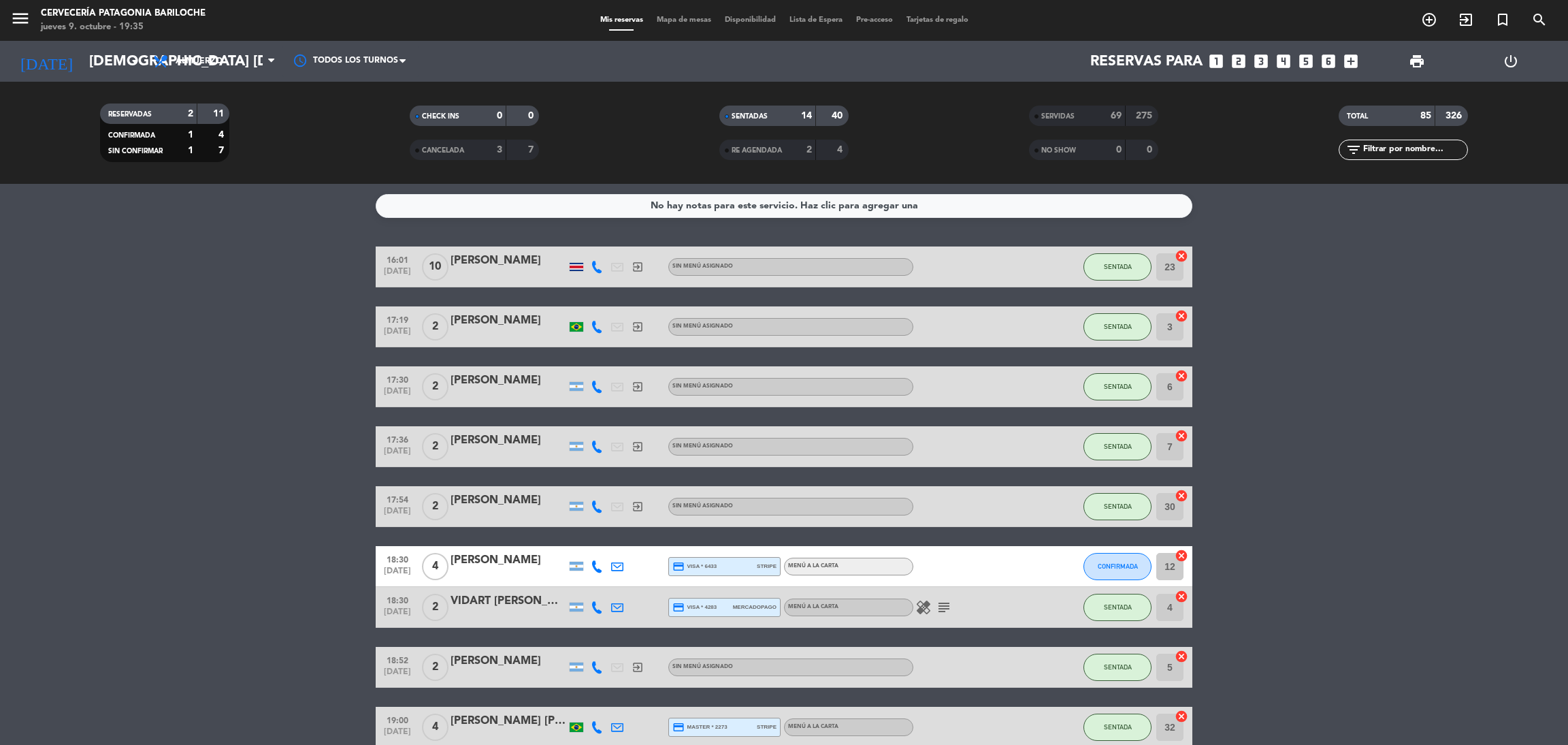
click at [687, 26] on div "menu Cervecería Patagonia Bariloche jueves 9. octubre - 19:35 Mis reservas Mapa…" at bounding box center [784, 20] width 1568 height 41
click at [684, 26] on div "menu Cervecería Patagonia Bariloche jueves 9. octubre - 19:35 Mis reservas Mapa…" at bounding box center [784, 20] width 1568 height 41
click at [683, 21] on span "Mapa de mesas" at bounding box center [683, 20] width 68 height 7
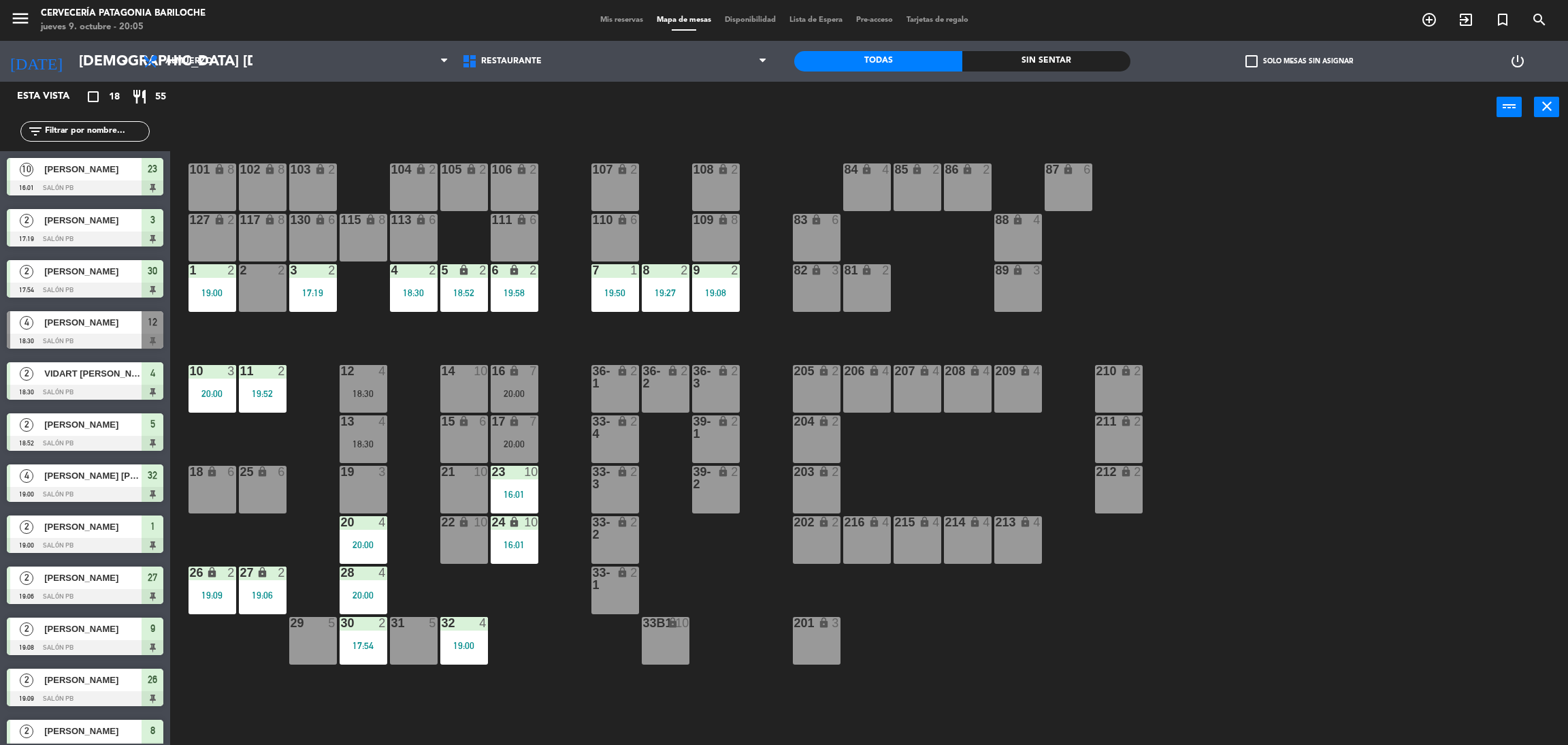
click at [78, 124] on input "text" at bounding box center [97, 131] width 105 height 15
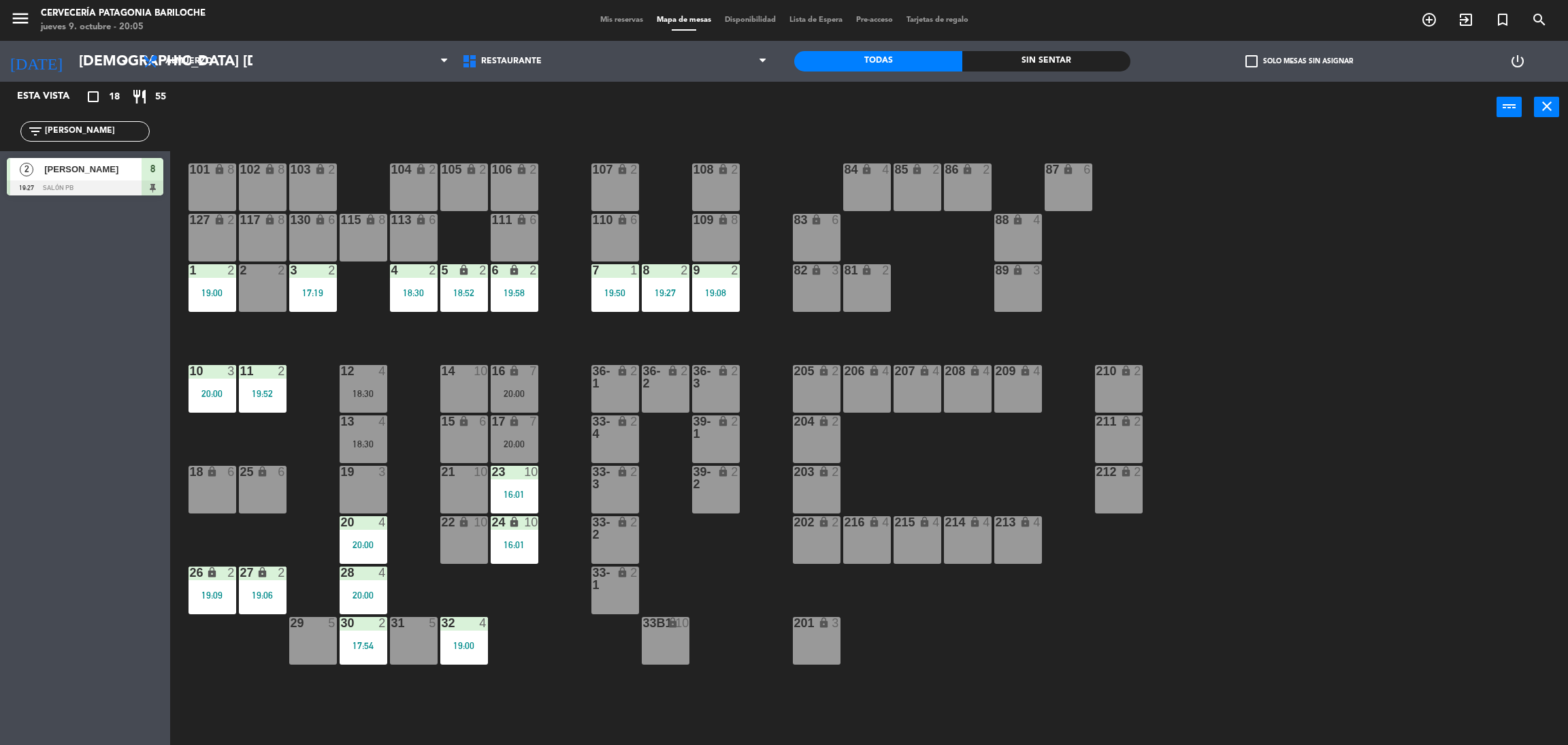
type input "[PERSON_NAME]"
click at [75, 196] on div "2 [PERSON_NAME] 19:27 SALÓN PB 8" at bounding box center [85, 177] width 170 height 51
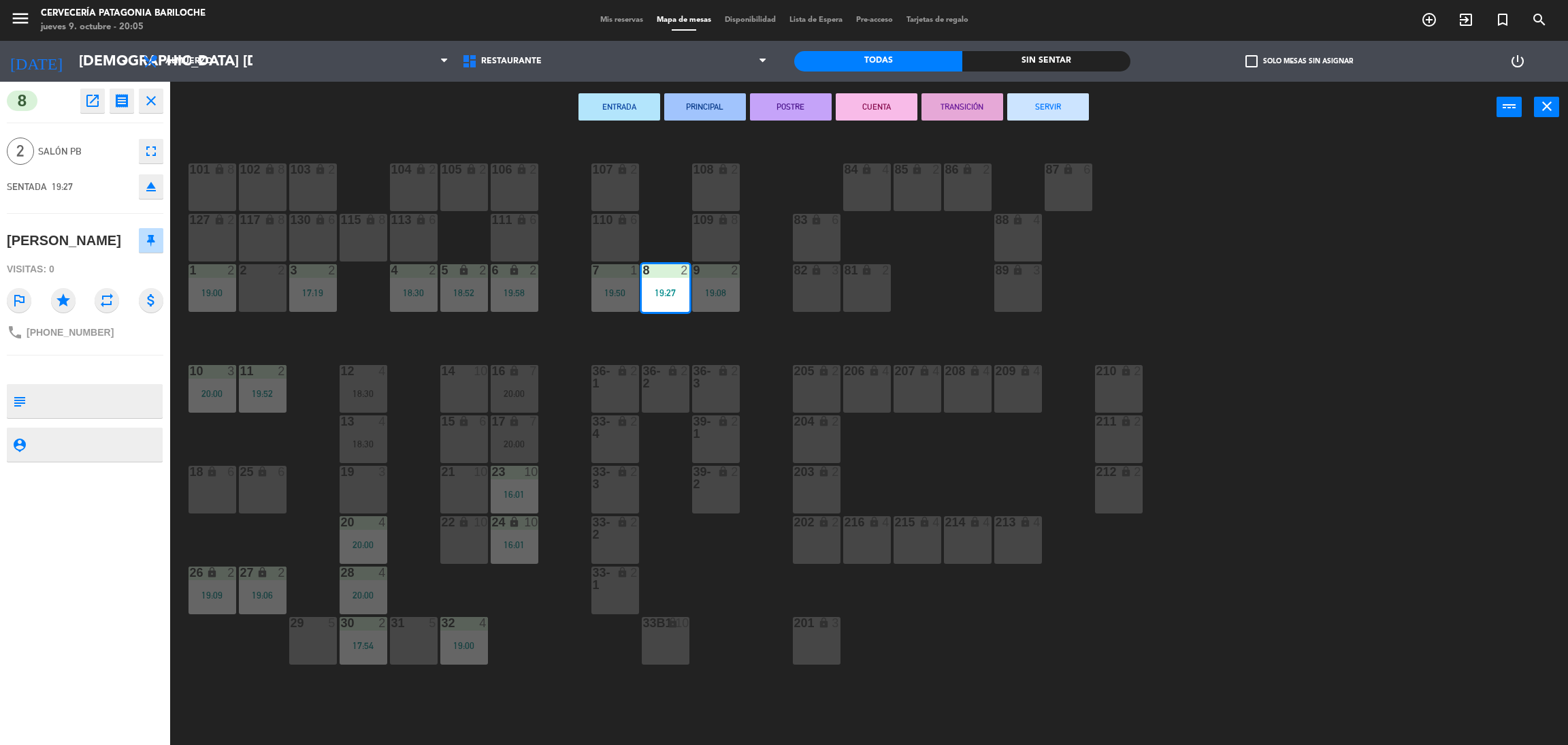
click at [331, 120] on div "ENTRADA PRINCIPAL POSTRE CUENTA TRANSICIÓN SERVIR power_input close" at bounding box center [833, 108] width 1327 height 52
click at [1199, 164] on div "101 lock 8 102 lock 8 104 lock 2 105 lock 2 106 lock 2 103 lock 2 107 lock 2 10…" at bounding box center [877, 445] width 1382 height 612
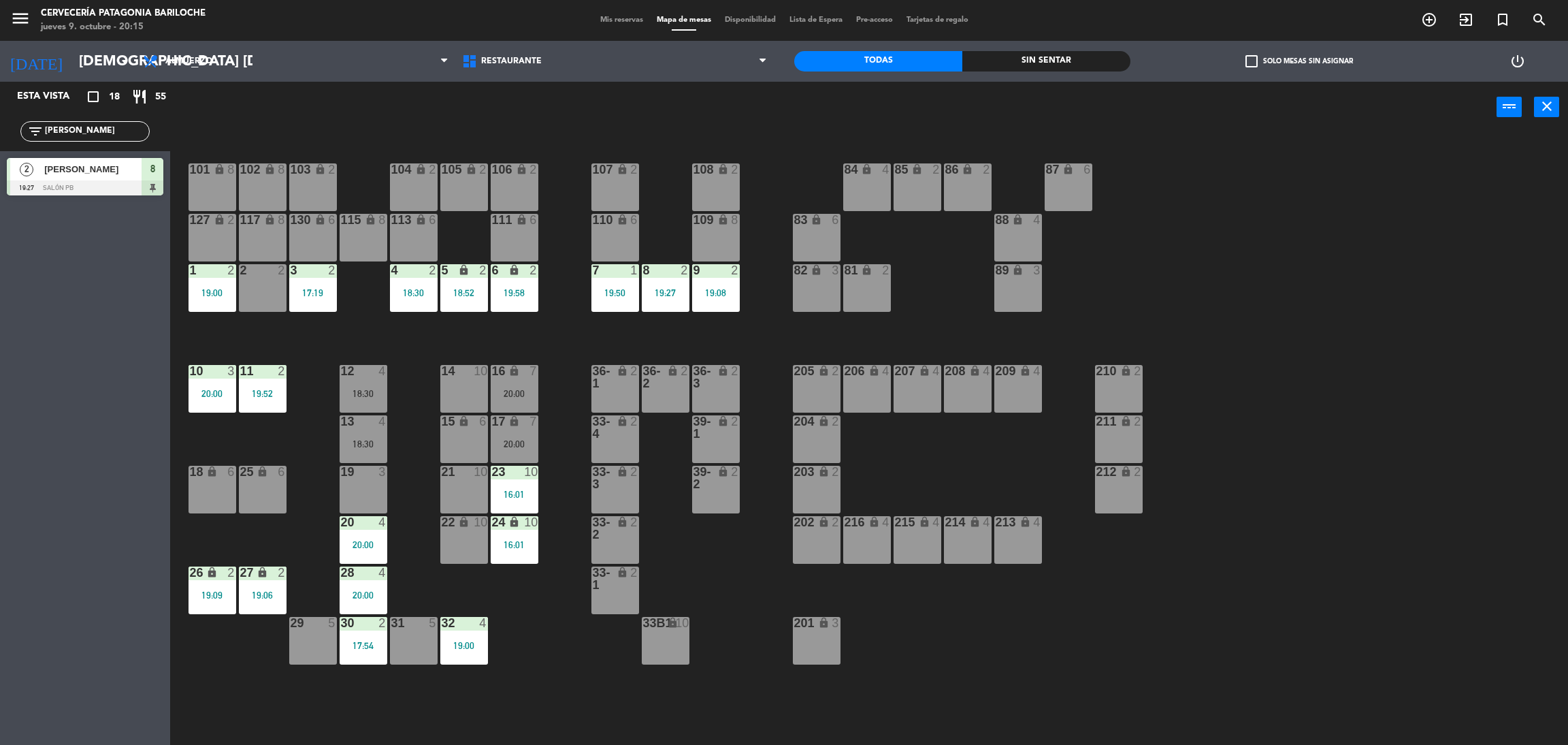
click at [995, 695] on div "101 lock 8 102 lock 8 104 lock 2 105 lock 2 106 lock 2 103 lock 2 107 lock 2 10…" at bounding box center [877, 445] width 1382 height 612
click at [713, 574] on div "101 lock 8 102 lock 8 104 lock 2 105 lock 2 106 lock 2 103 lock 2 107 lock 2 10…" at bounding box center [877, 445] width 1382 height 612
click at [110, 140] on div "filter_list [PERSON_NAME]" at bounding box center [85, 132] width 170 height 40
click at [110, 136] on input "[PERSON_NAME]" at bounding box center [97, 131] width 105 height 15
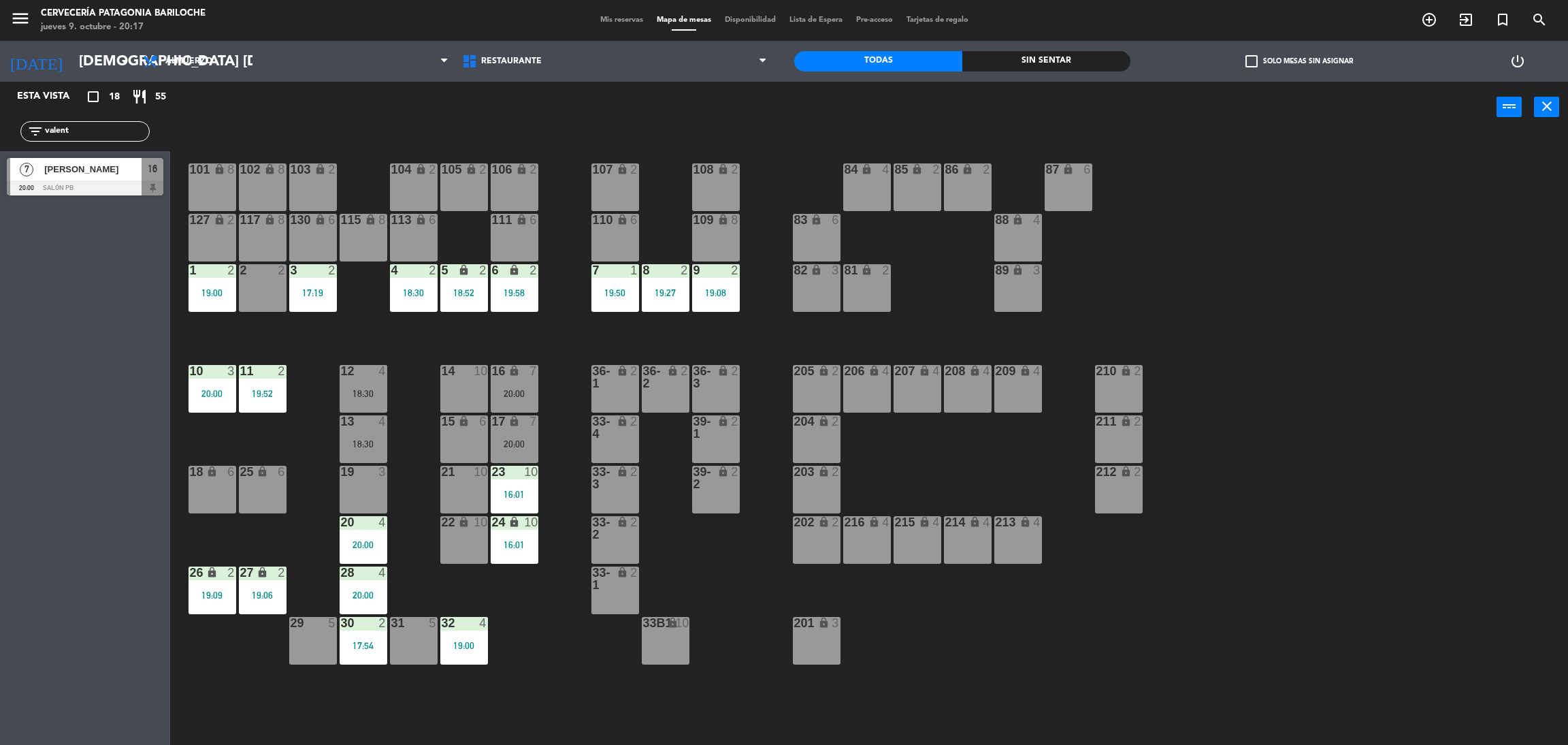
type input "valent"
click at [54, 170] on div "7 [PERSON_NAME] 20:00 SALÓN PB 16" at bounding box center [85, 177] width 170 height 51
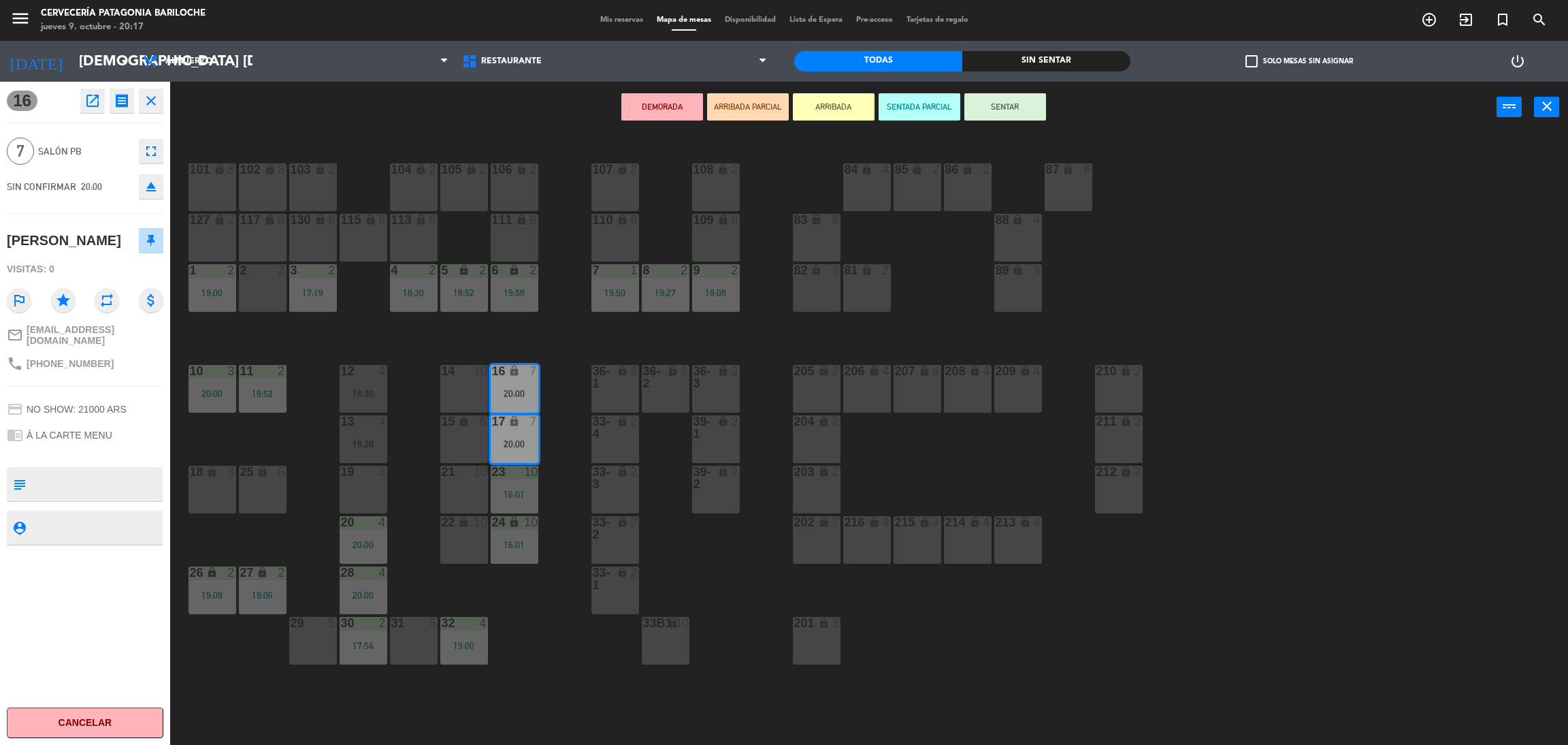
click at [863, 104] on button "ARRIBADA" at bounding box center [834, 106] width 82 height 27
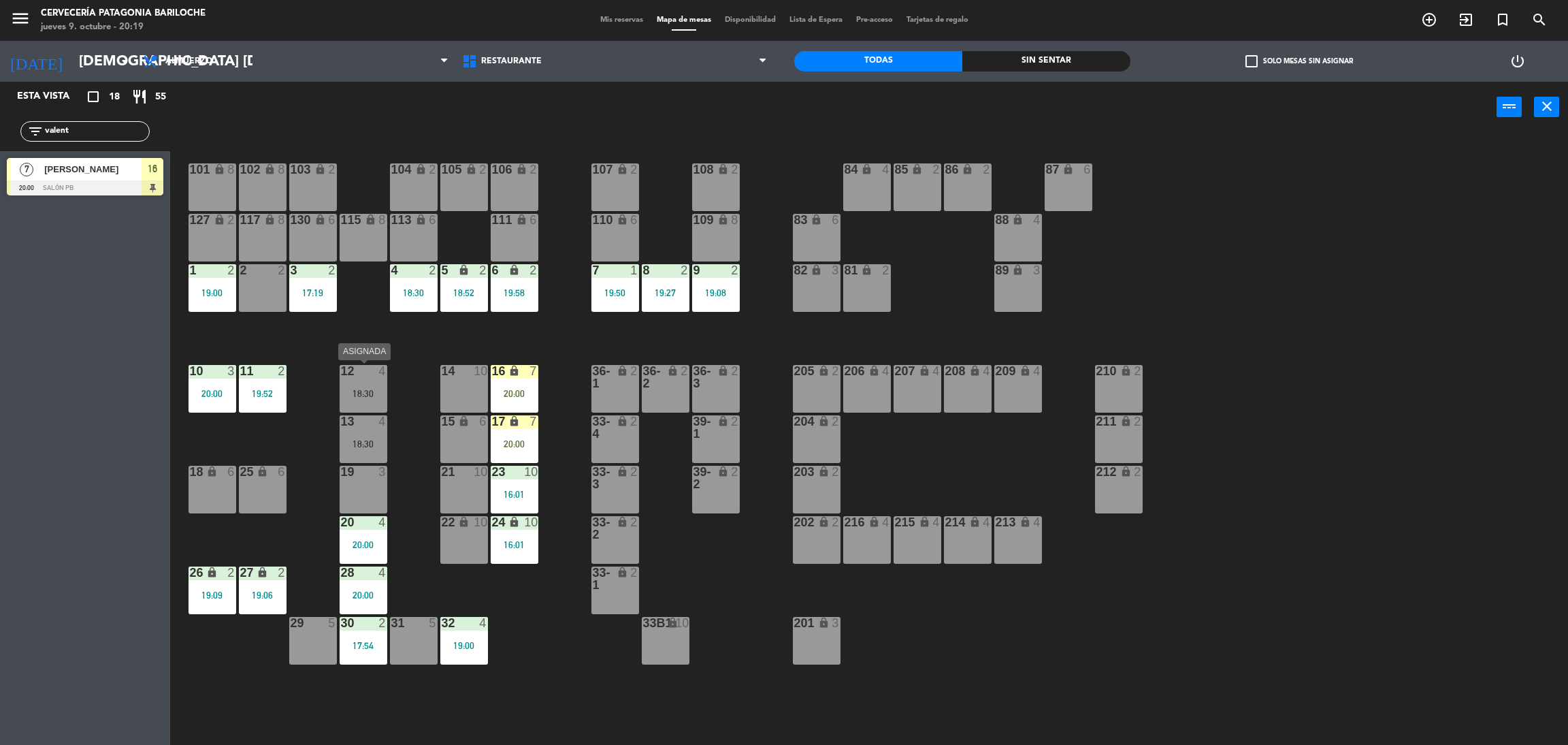
click at [375, 390] on div "18:30" at bounding box center [363, 393] width 48 height 10
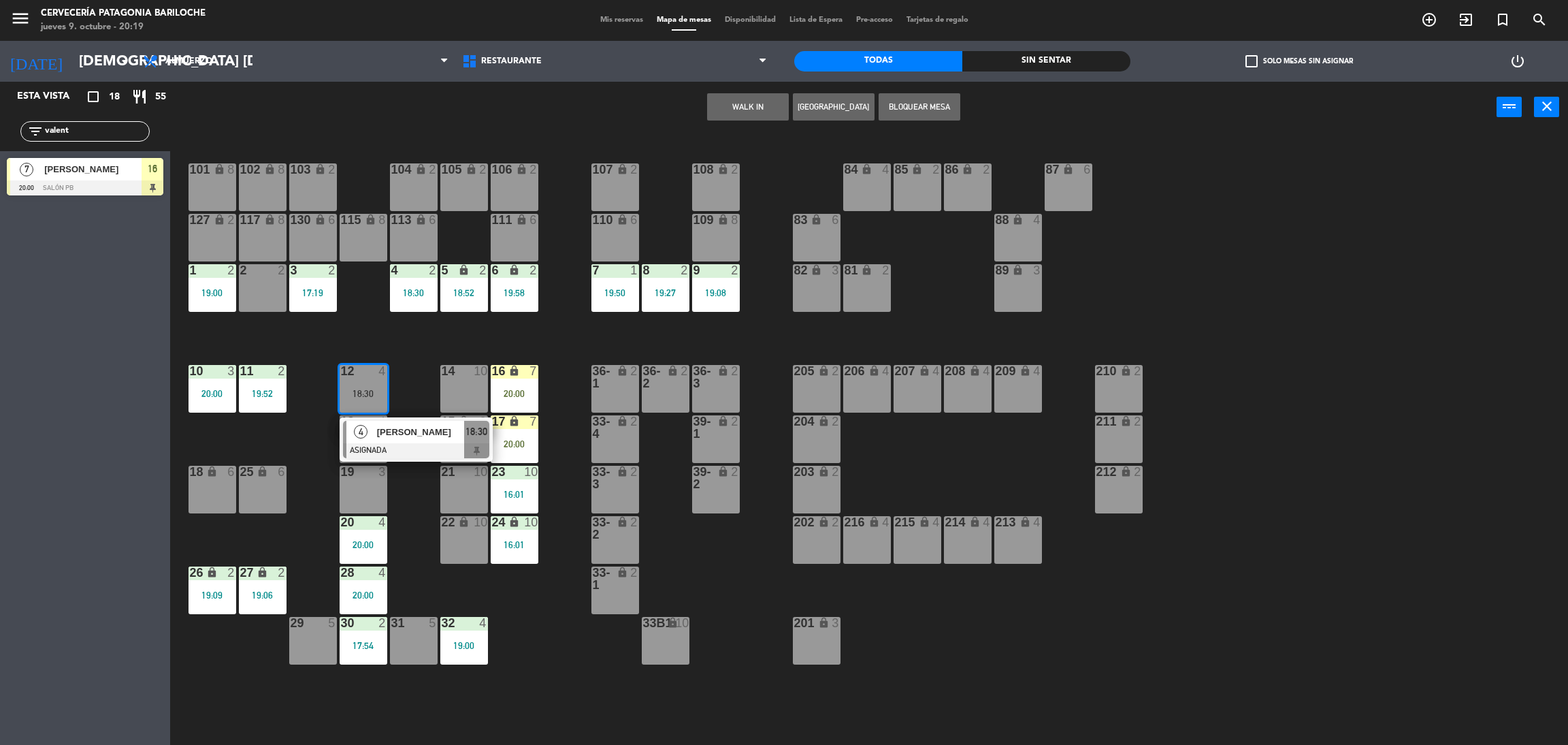
click at [421, 359] on div "101 lock 8 102 lock 8 104 lock 2 105 lock 2 106 lock 2 103 lock 2 107 lock 2 10…" at bounding box center [877, 445] width 1382 height 612
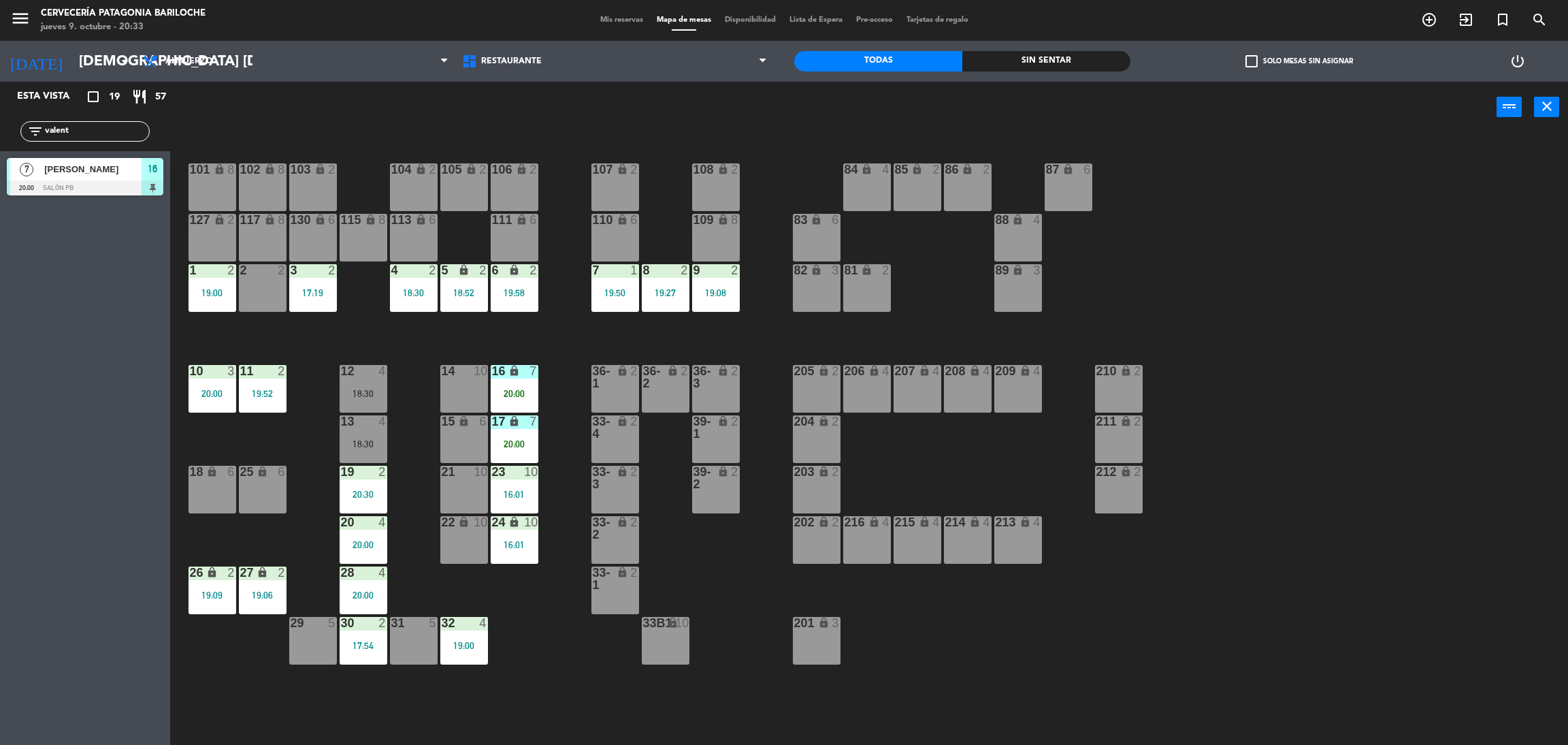
click at [104, 130] on input "valent" at bounding box center [97, 131] width 105 height 15
type input "j"
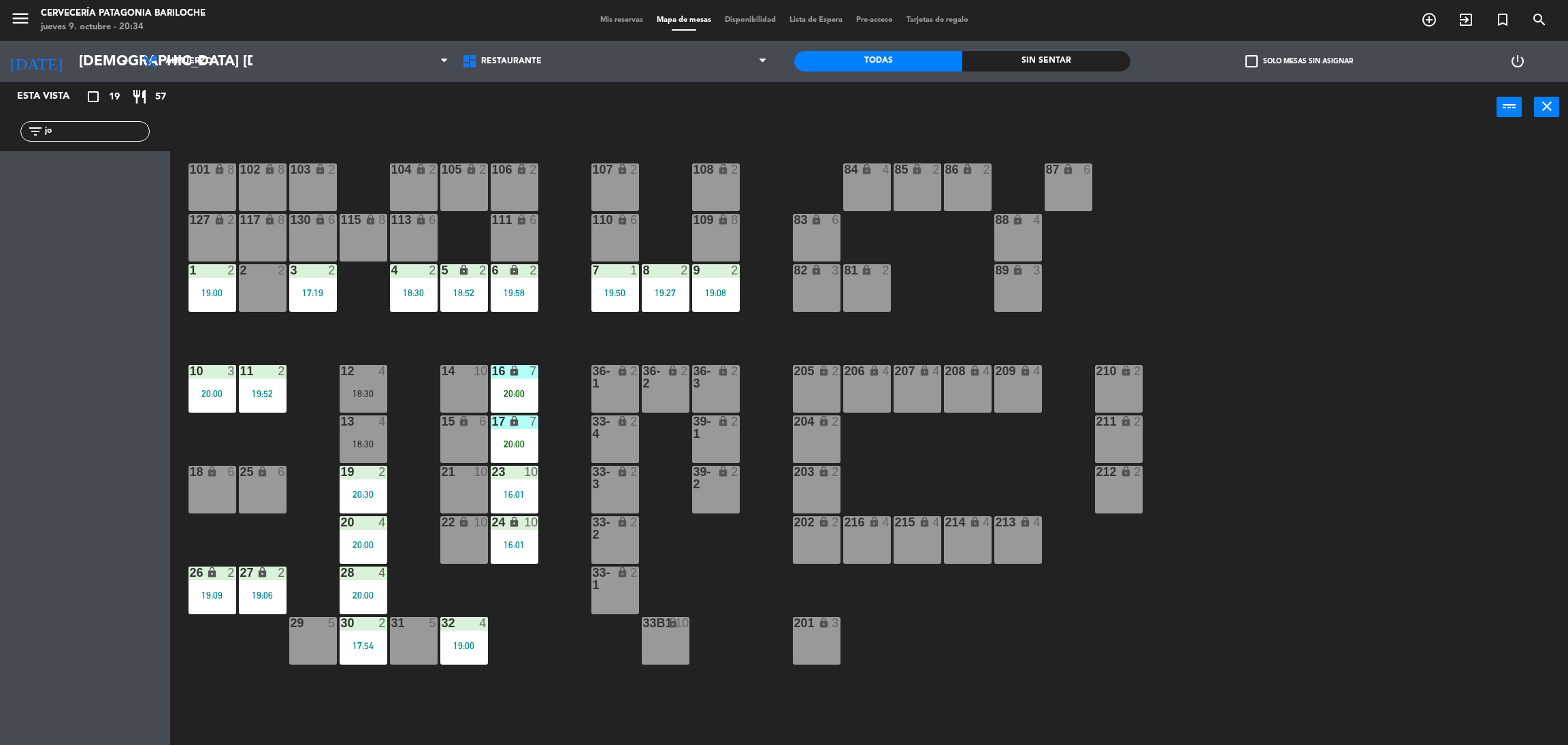
type input "j"
type input "p"
type input "g"
type input "p"
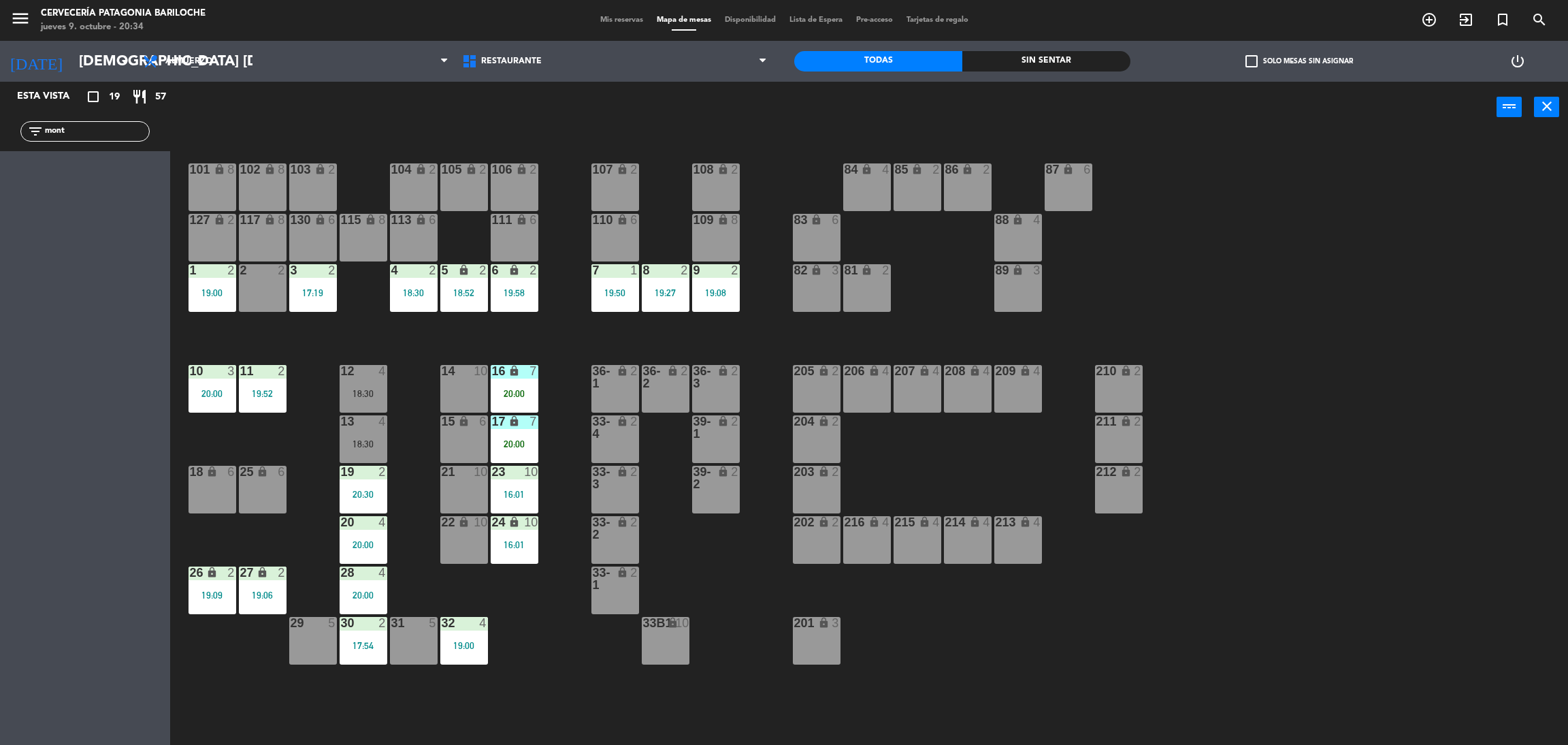
type input "monte"
click at [100, 132] on input "monte" at bounding box center [97, 131] width 105 height 15
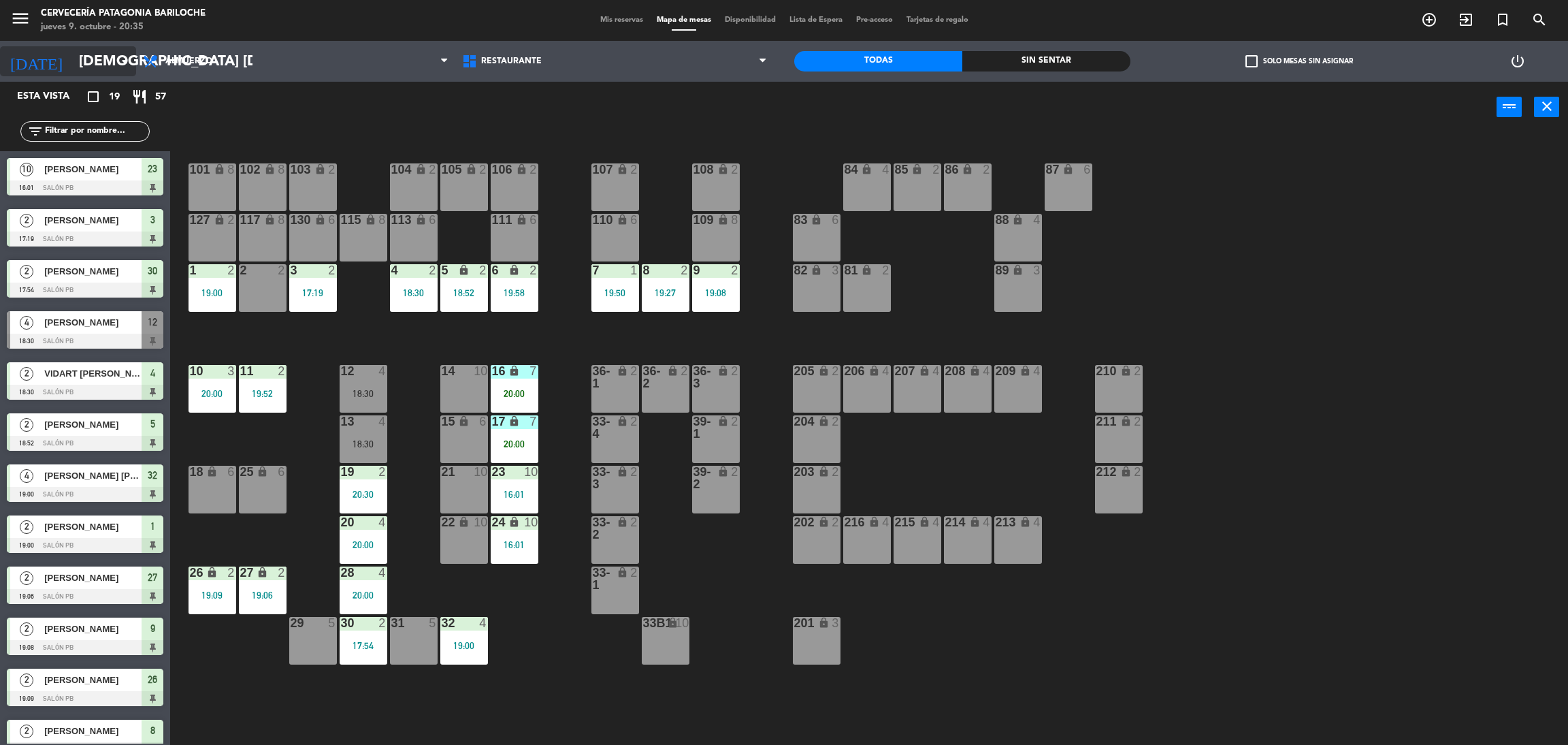
click at [72, 55] on input "[DEMOGRAPHIC_DATA] [DATE]" at bounding box center [166, 61] width 187 height 31
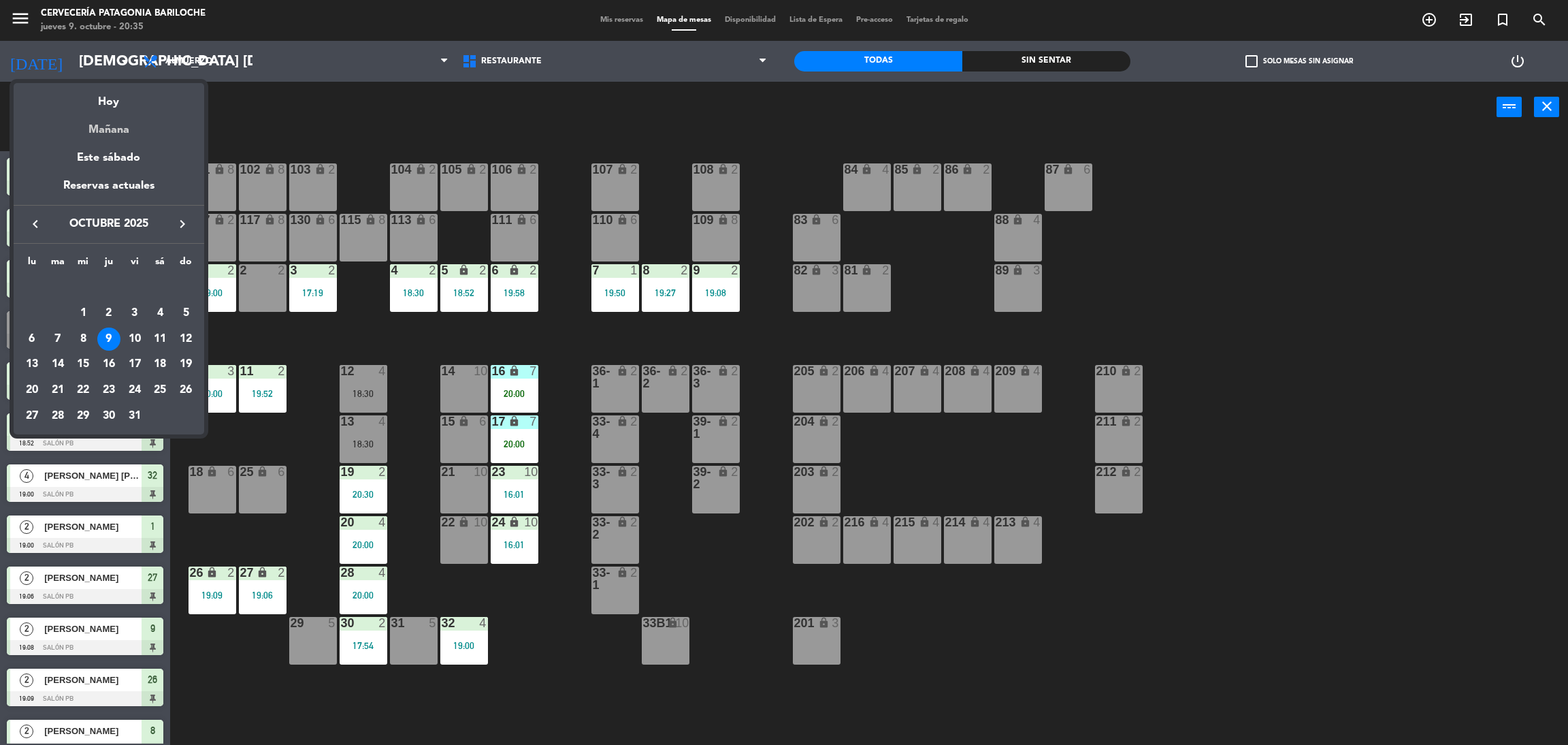
click at [113, 124] on div "Mañana" at bounding box center [109, 125] width 190 height 28
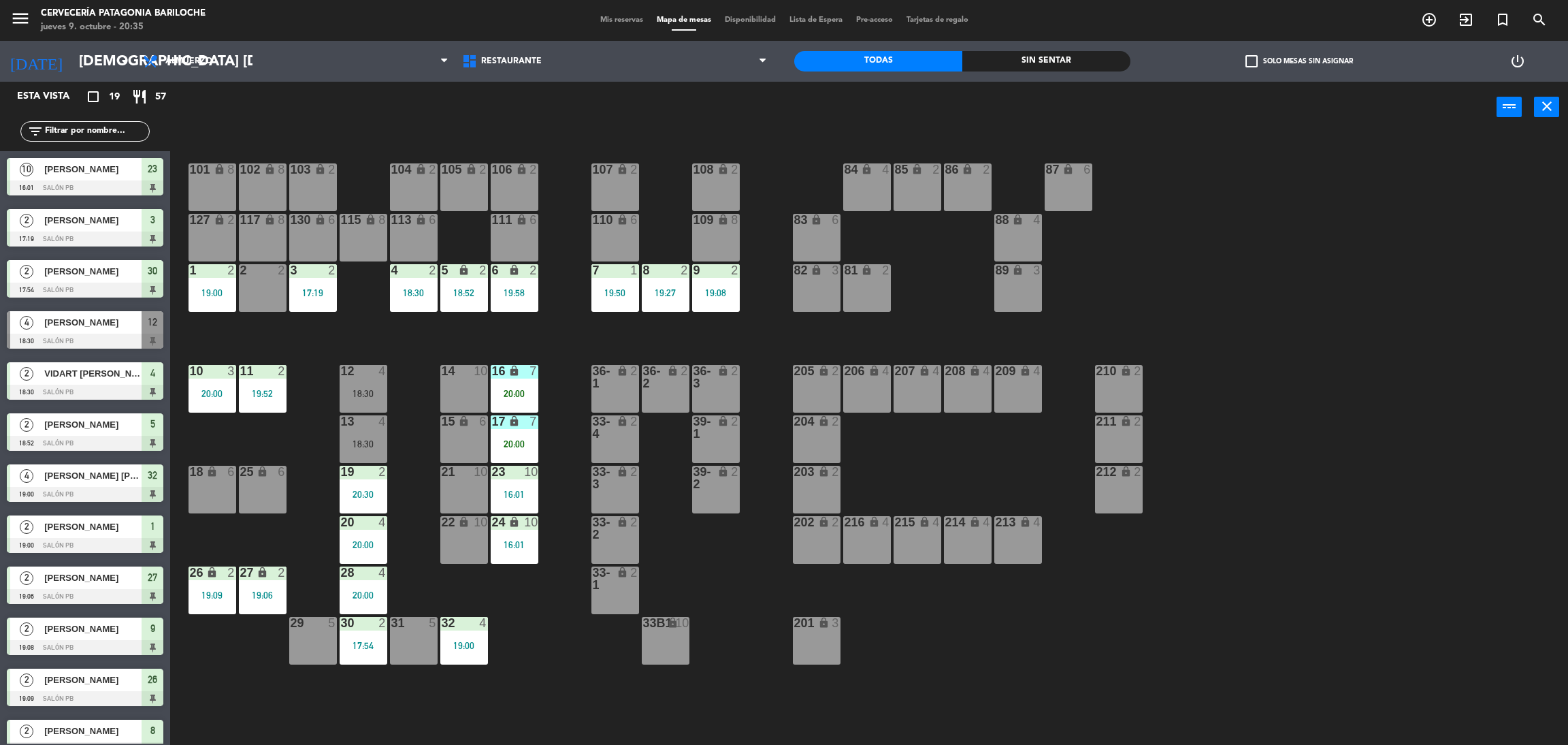
type input "vie. [DATE]"
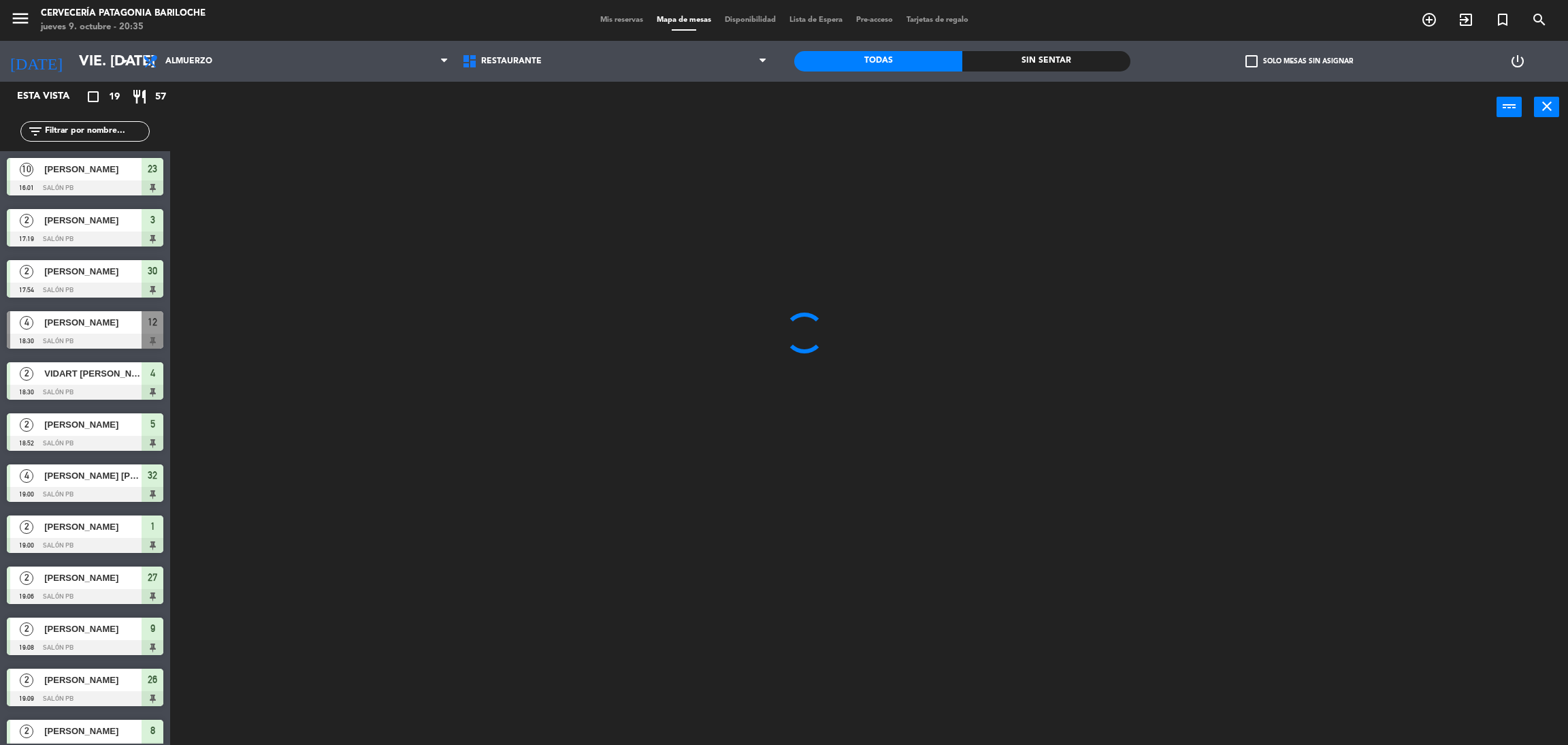
click at [118, 128] on input "text" at bounding box center [97, 131] width 105 height 15
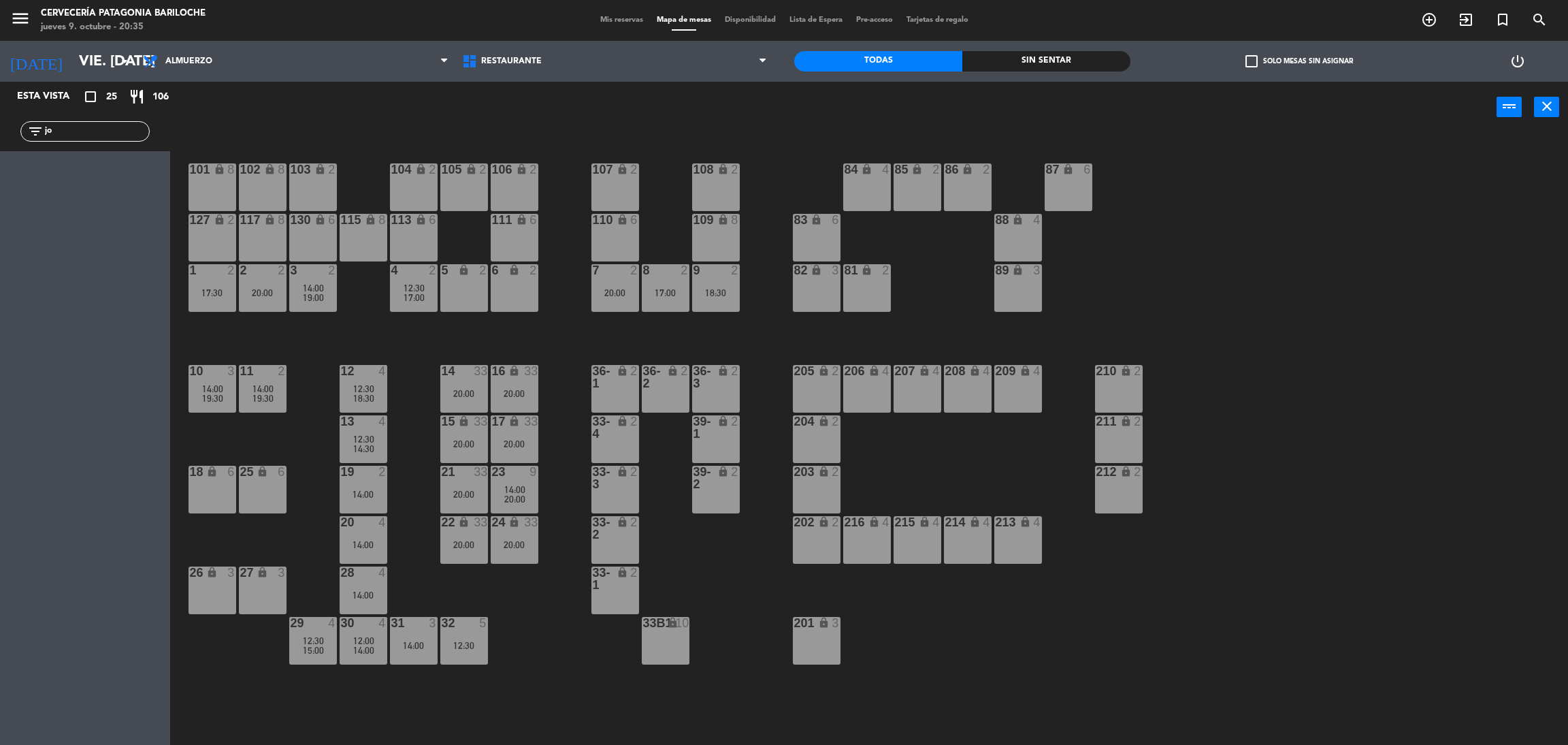
type input "j"
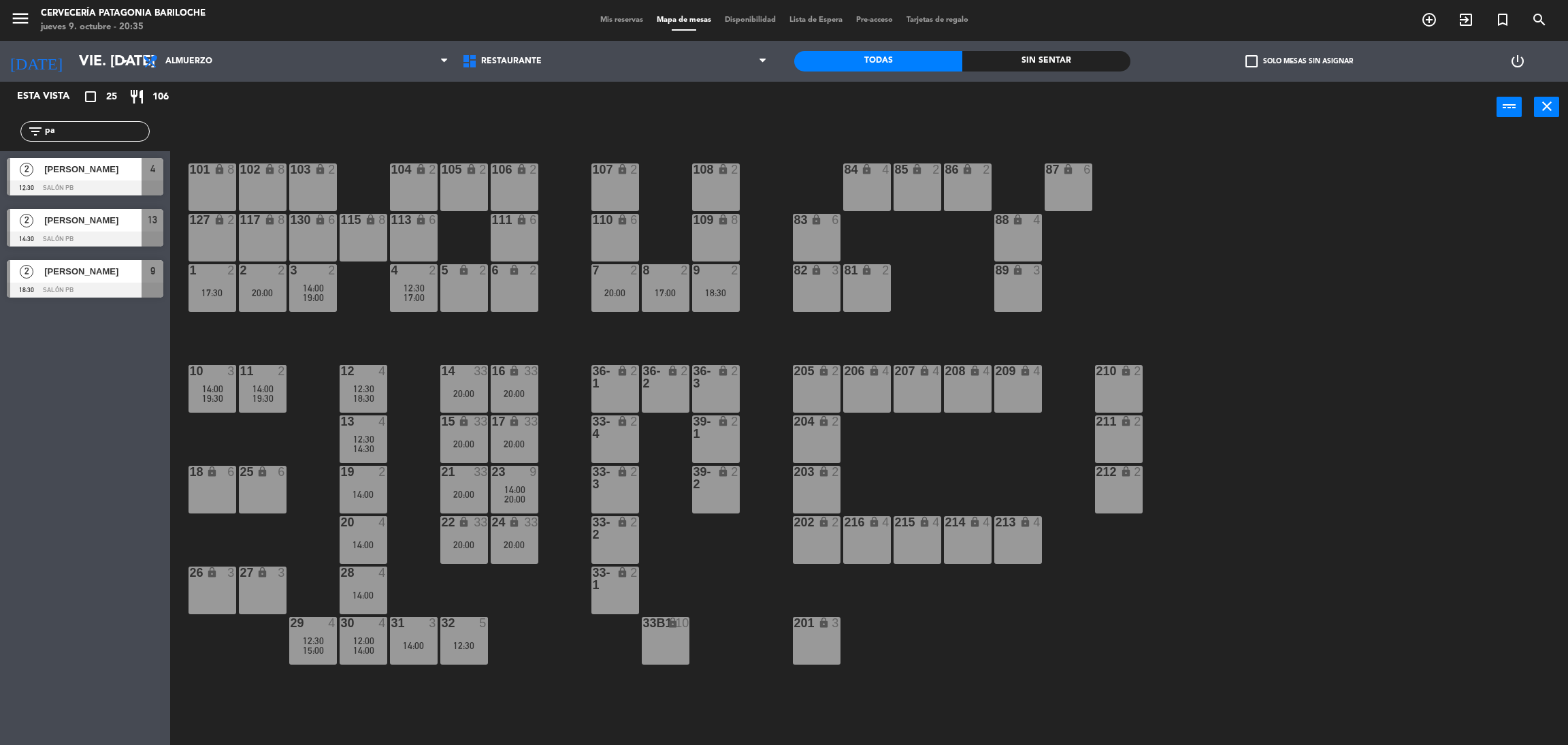
type input "p"
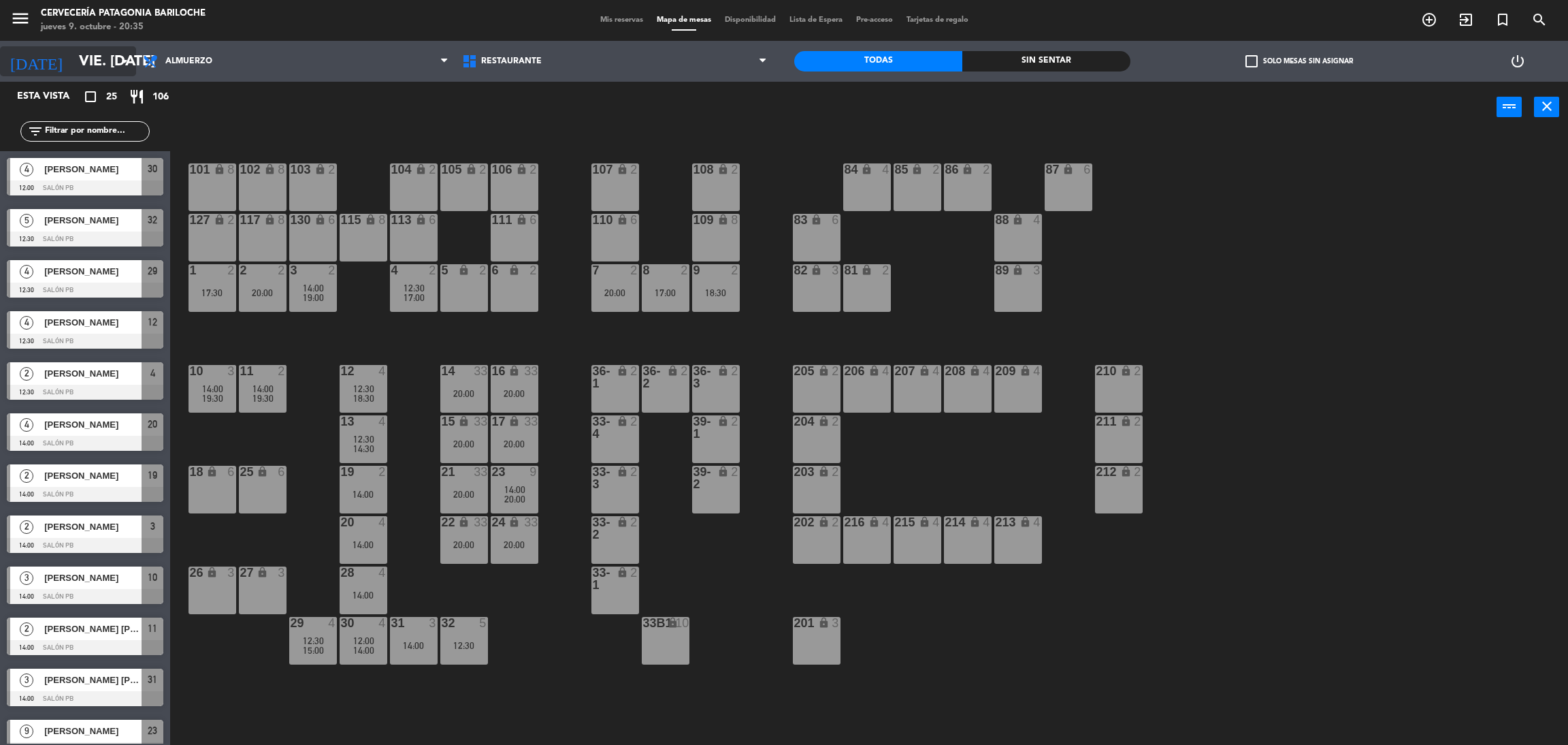
click at [121, 67] on icon "arrow_drop_down" at bounding box center [124, 61] width 16 height 16
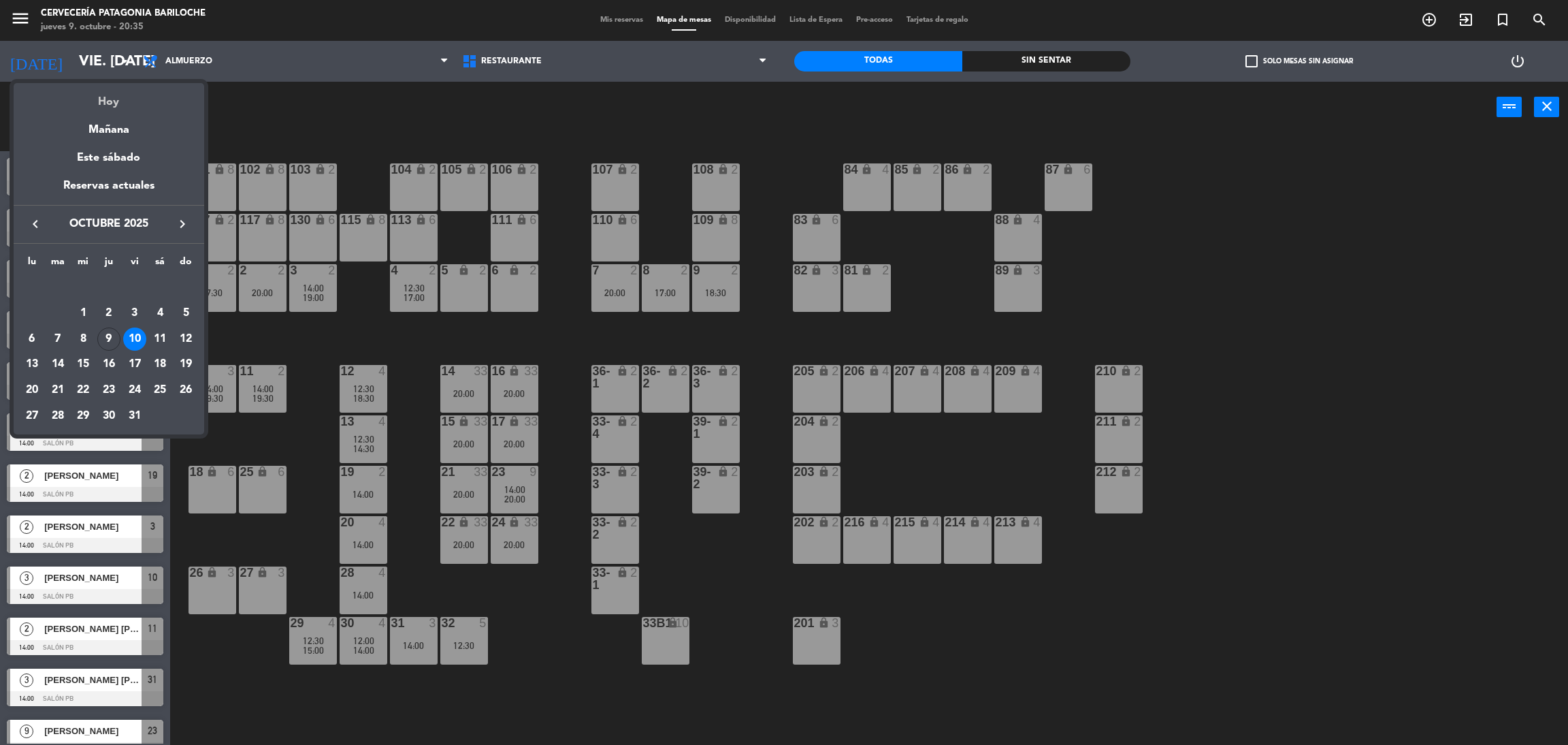
click at [102, 99] on div "Hoy" at bounding box center [109, 97] width 190 height 28
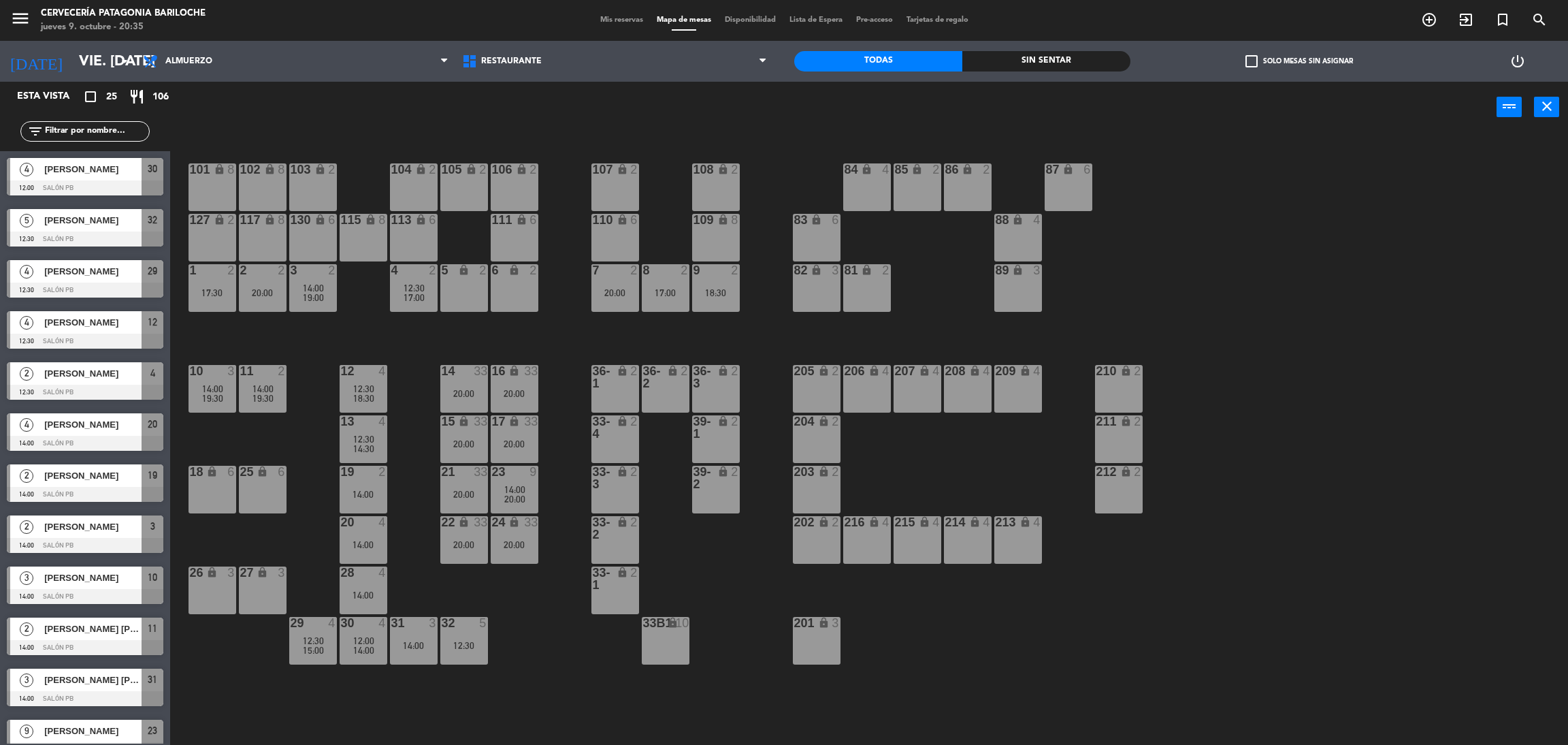
type input "[DEMOGRAPHIC_DATA] [DATE]"
